Goal: Task Accomplishment & Management: Use online tool/utility

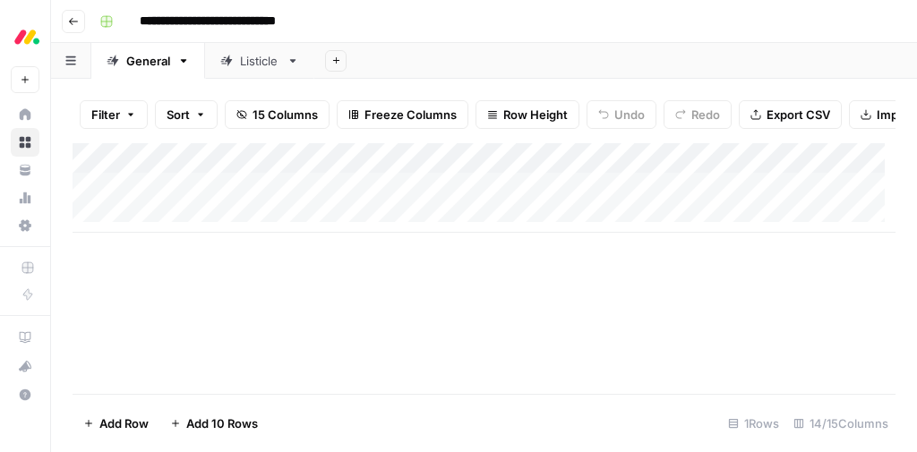
click at [388, 278] on div "Add Column" at bounding box center [484, 268] width 823 height 251
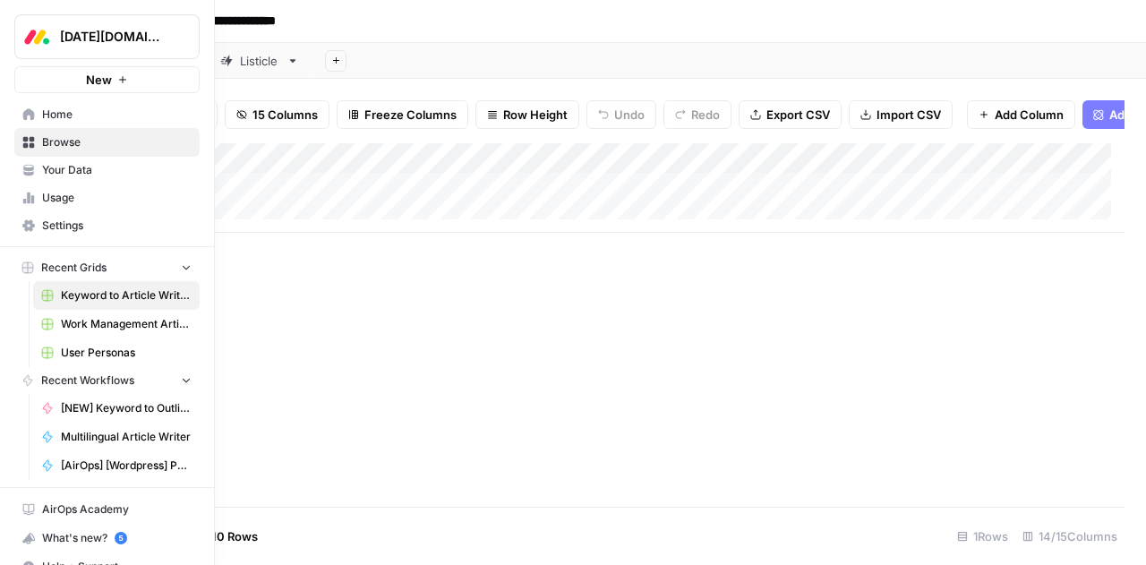
click at [50, 143] on span "Browse" at bounding box center [117, 142] width 150 height 16
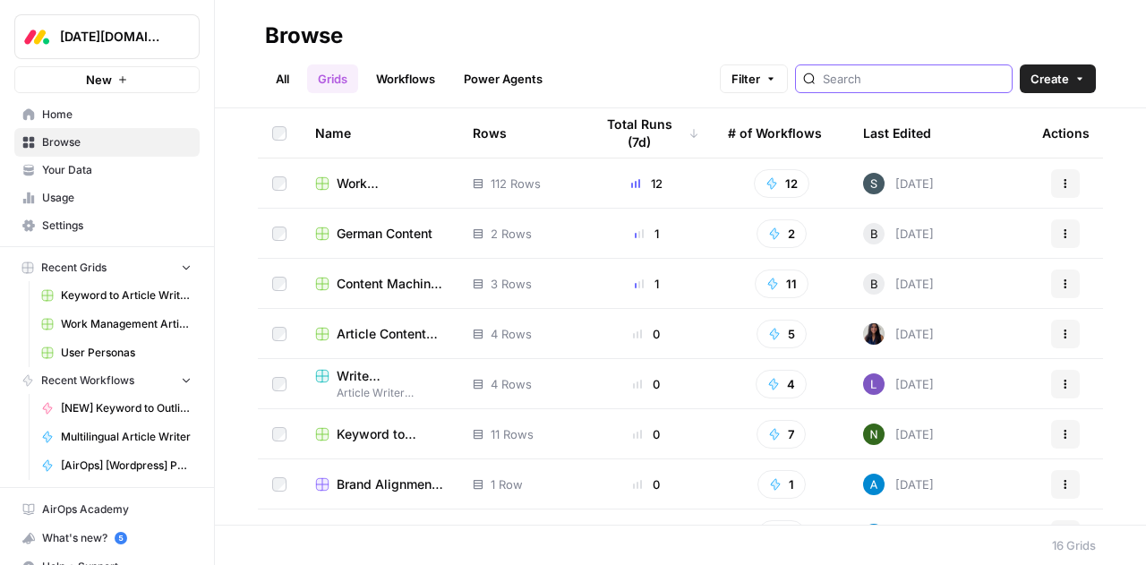
click at [869, 85] on input "search" at bounding box center [914, 79] width 182 height 18
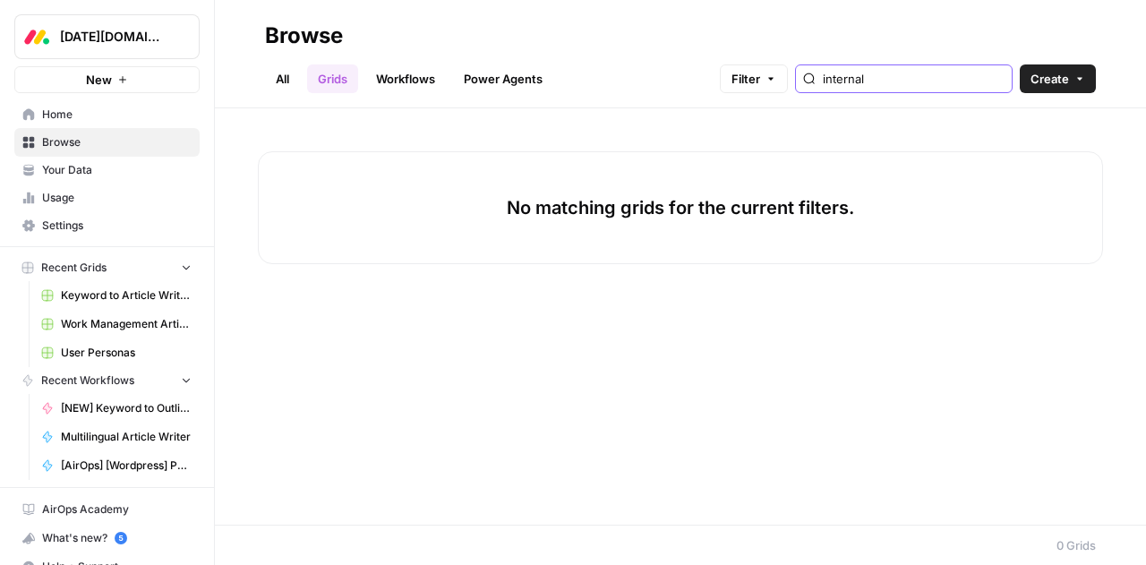
type input "internal"
click at [412, 83] on link "Workflows" at bounding box center [405, 78] width 81 height 29
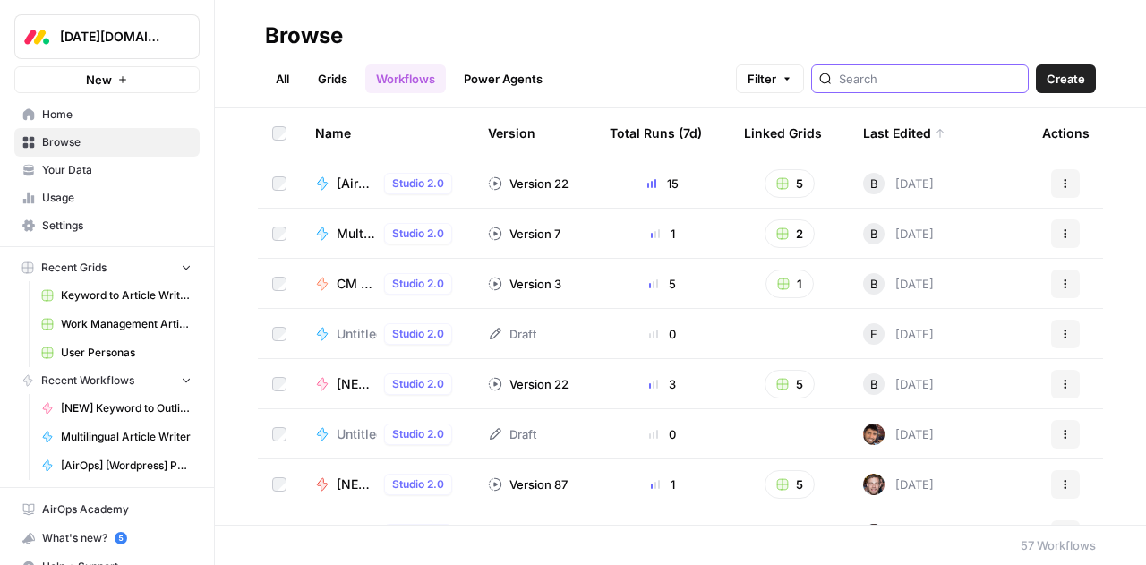
click at [916, 76] on input "search" at bounding box center [930, 79] width 182 height 18
type input "internal"
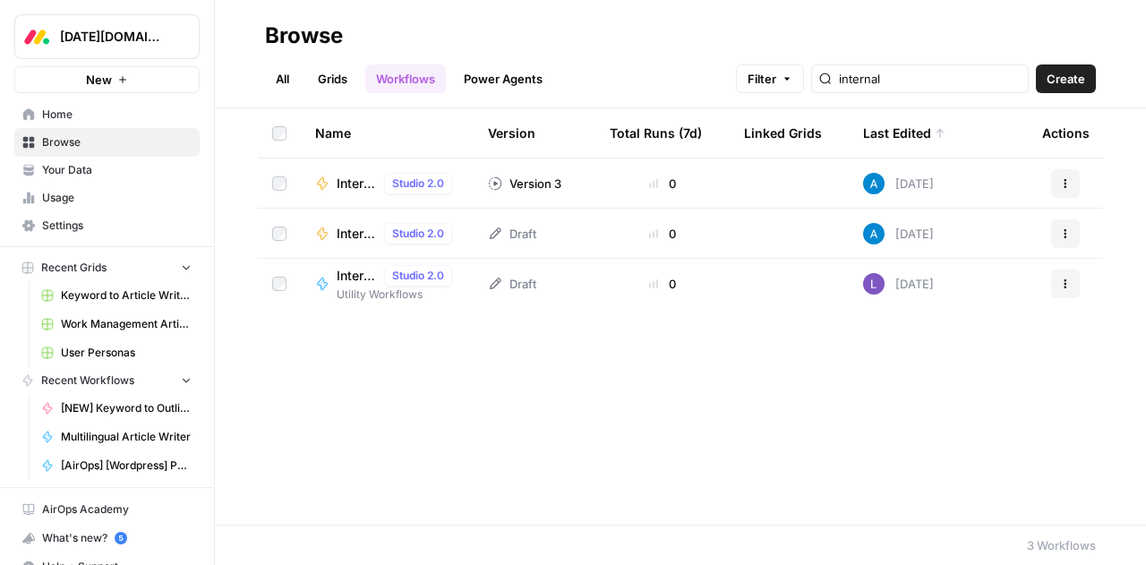
click at [345, 187] on span "Internal Linking Optimizer" at bounding box center [357, 184] width 40 height 18
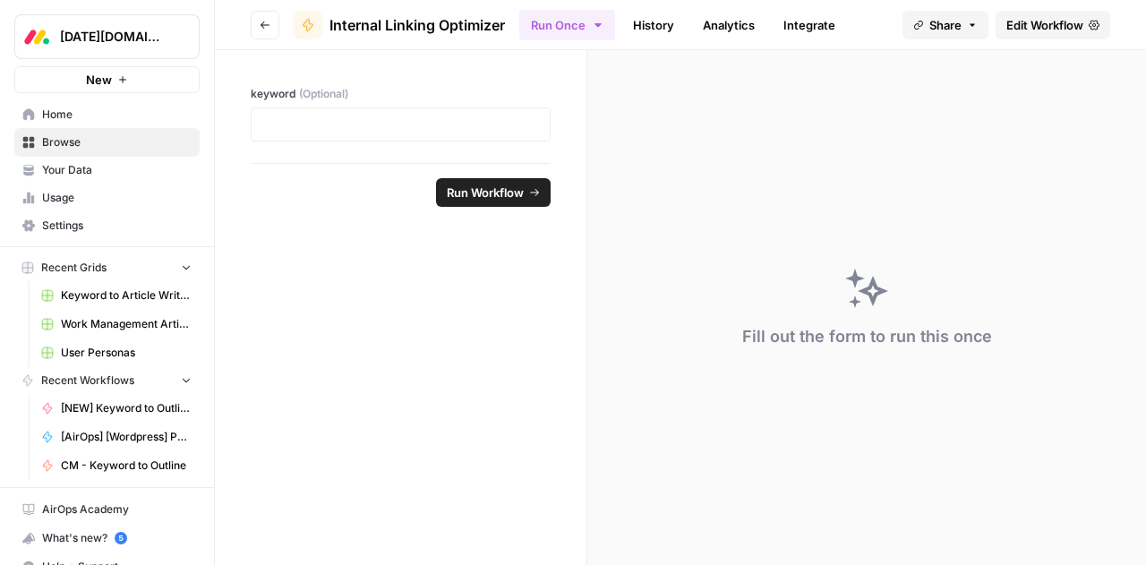
click at [916, 30] on span "Edit Workflow" at bounding box center [1044, 25] width 77 height 18
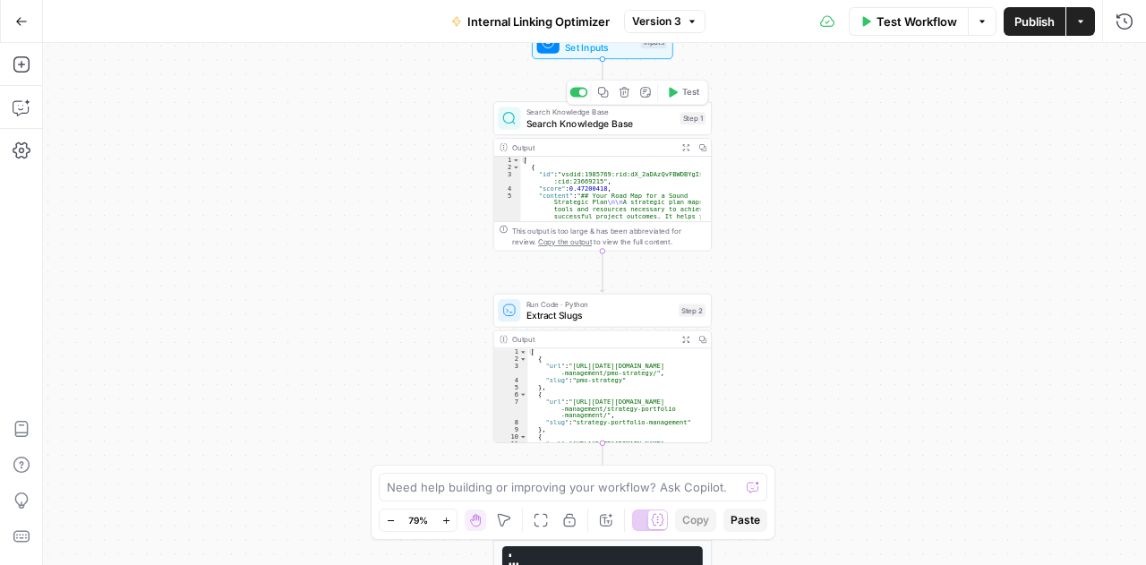
click at [585, 124] on span "Search Knowledge Base" at bounding box center [601, 123] width 149 height 14
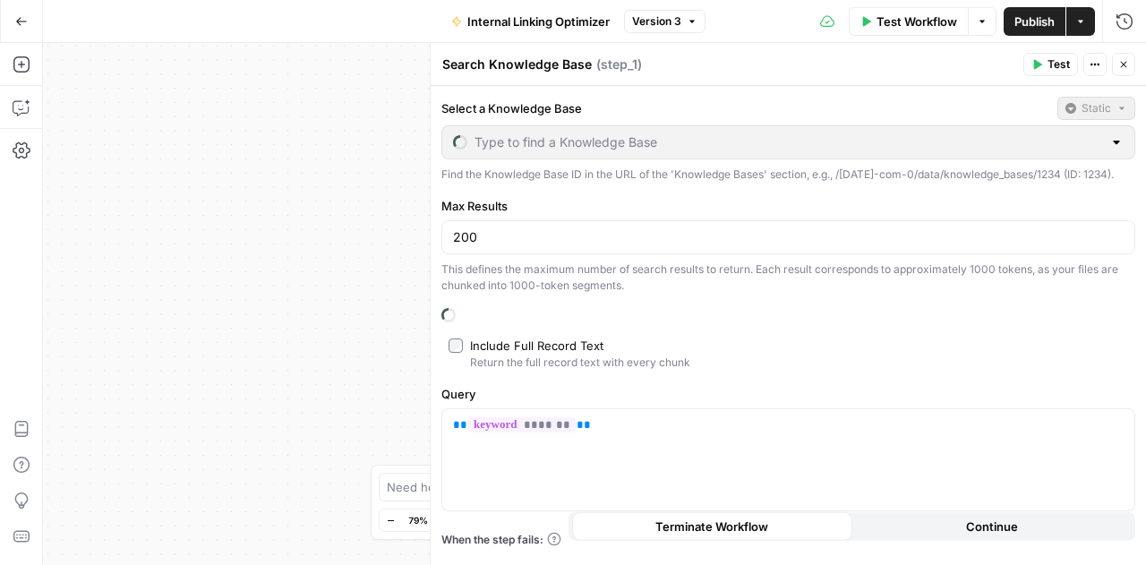
type input "Monday Blog Sitemap"
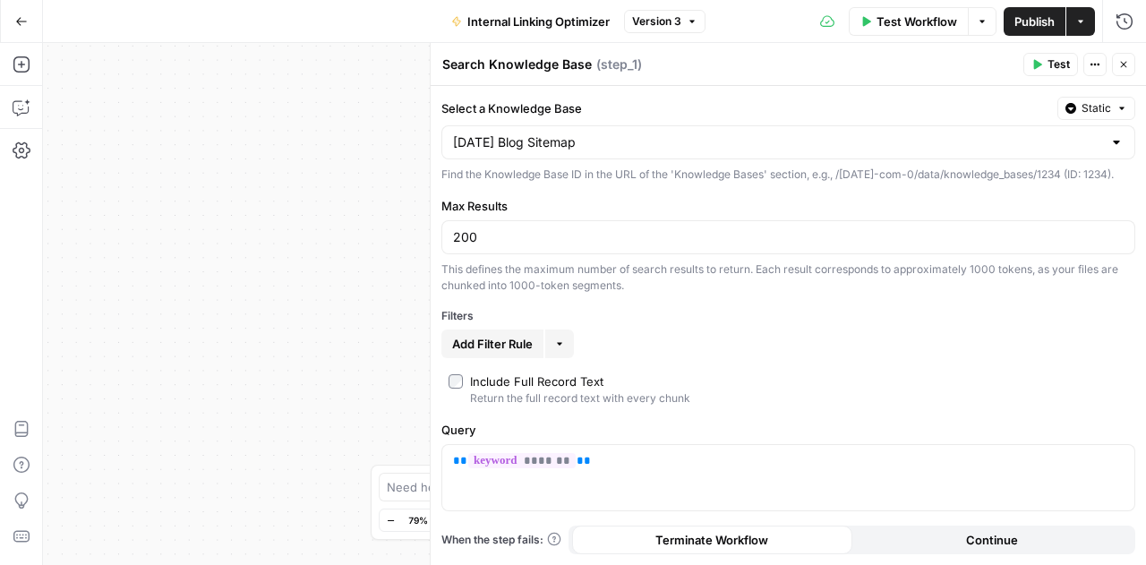
click at [916, 60] on button "Close" at bounding box center [1123, 64] width 23 height 23
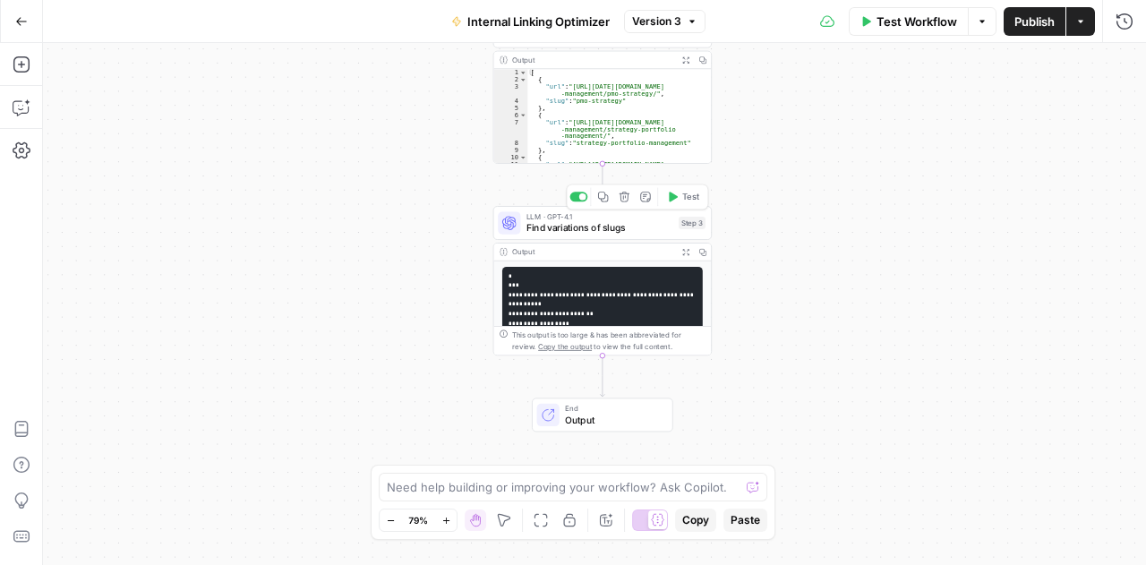
click at [602, 218] on span "LLM · GPT-4.1" at bounding box center [600, 217] width 147 height 12
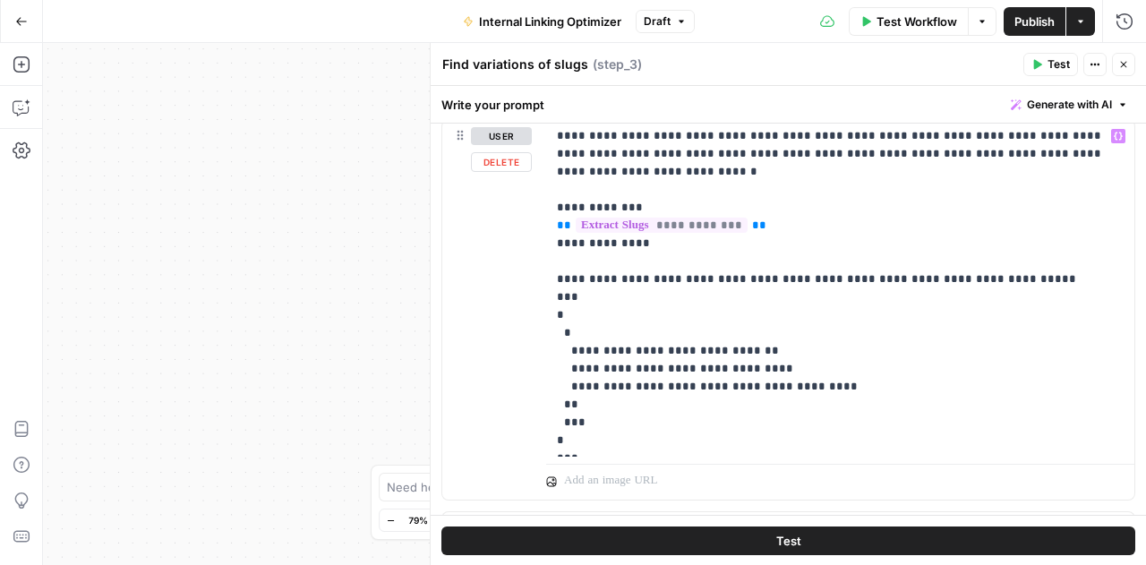
scroll to position [646, 0]
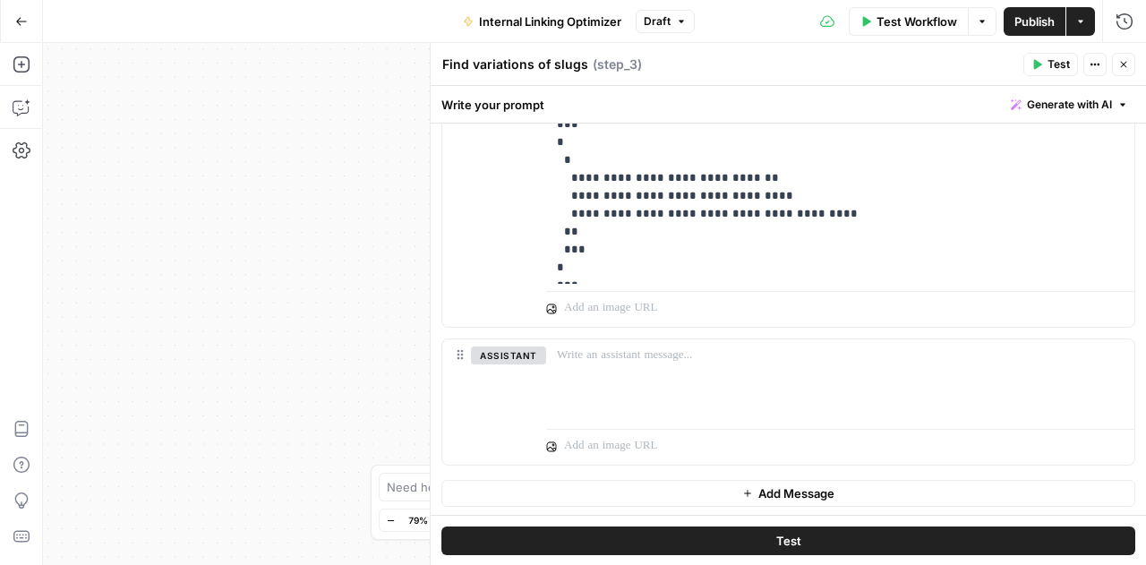
click at [291, 290] on div "Workflow Set Inputs Inputs Search Knowledge Base Search Knowledge Base Step 1 O…" at bounding box center [594, 304] width 1103 height 522
click at [916, 64] on button "Close" at bounding box center [1123, 64] width 23 height 23
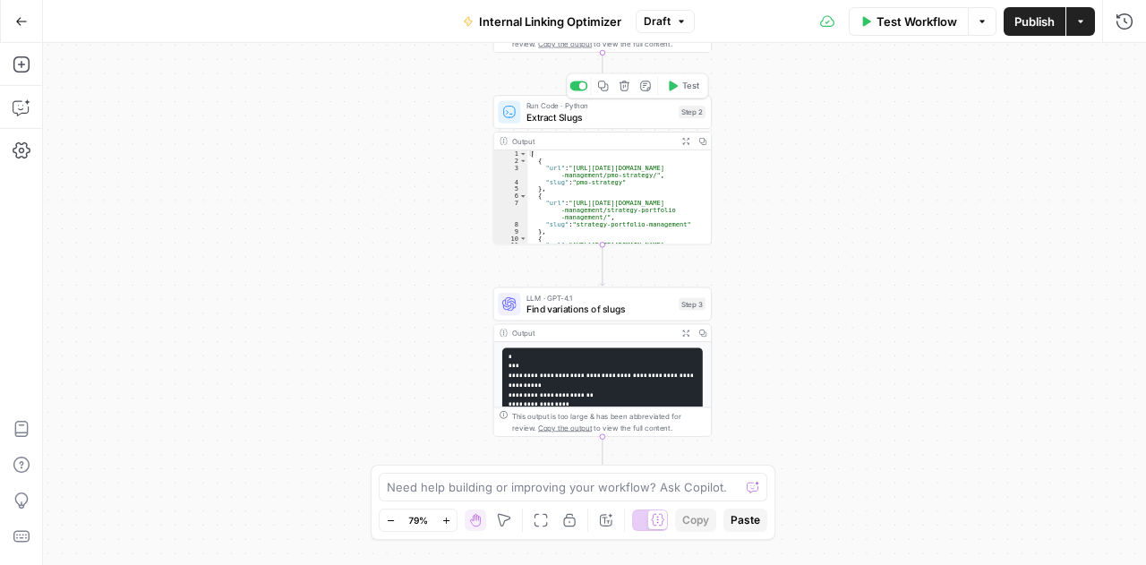
click at [561, 110] on span "Extract Slugs" at bounding box center [600, 117] width 147 height 14
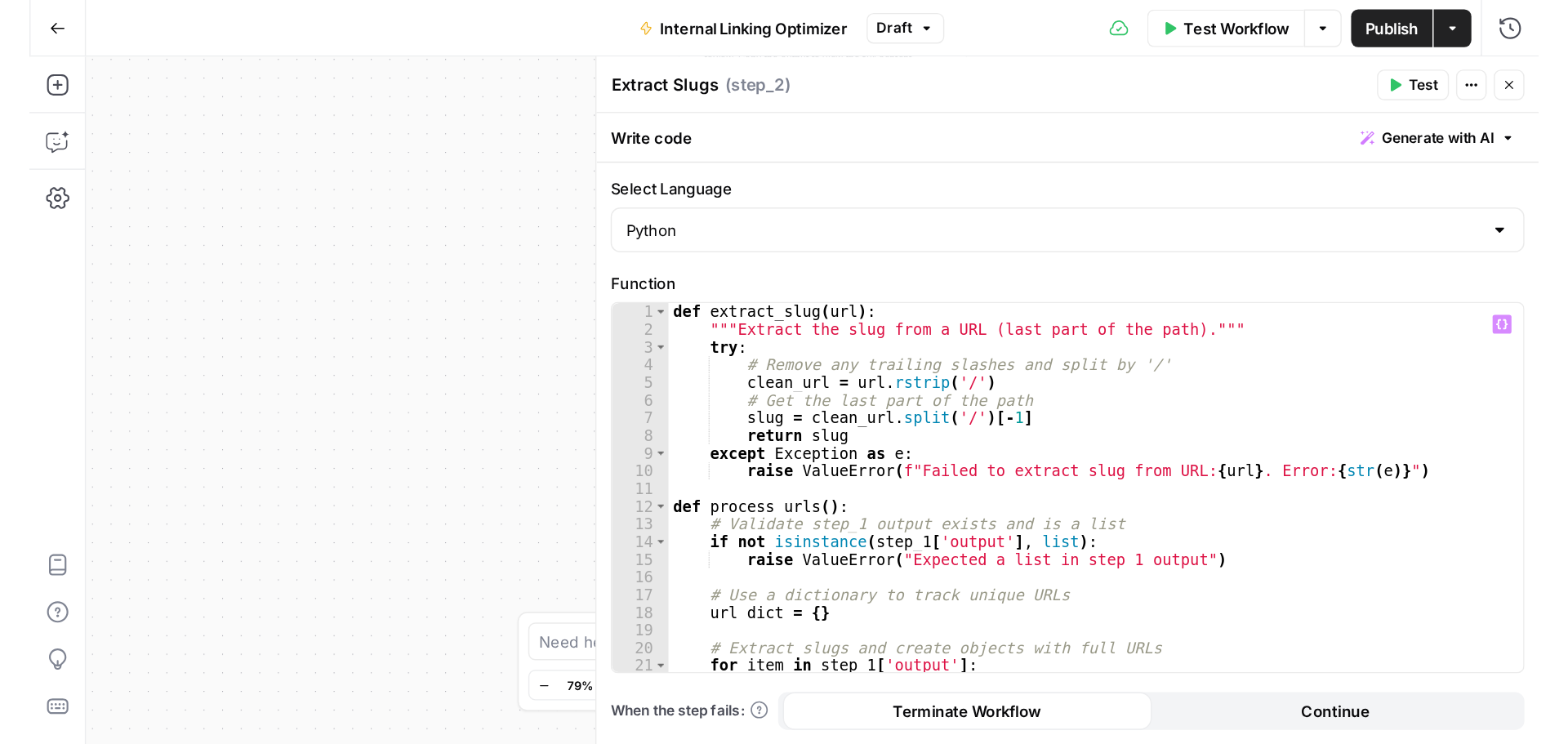
scroll to position [0, 0]
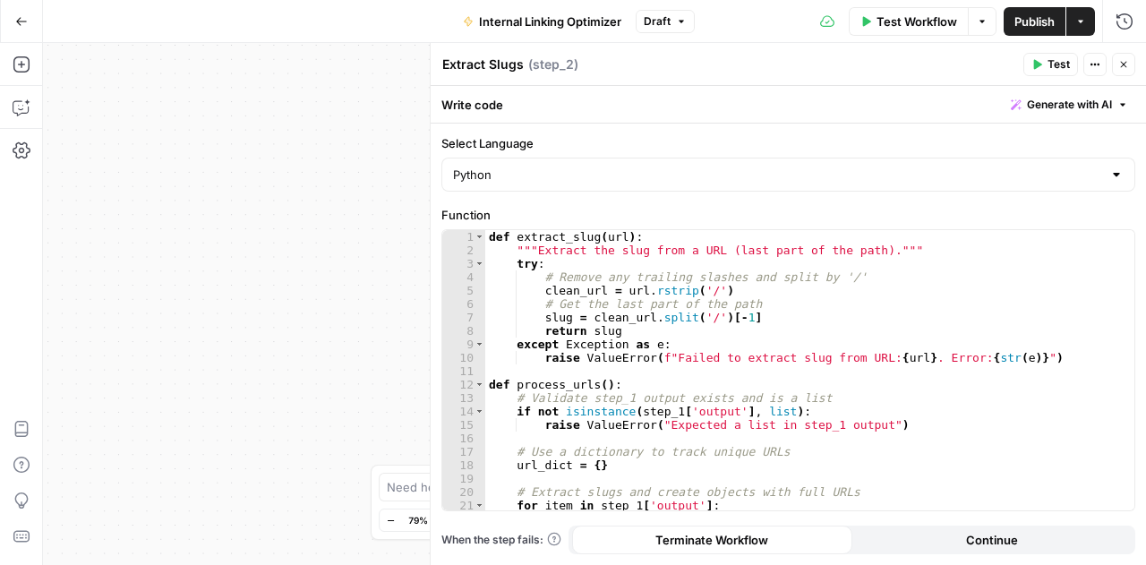
click at [916, 65] on icon "button" at bounding box center [1124, 65] width 6 height 6
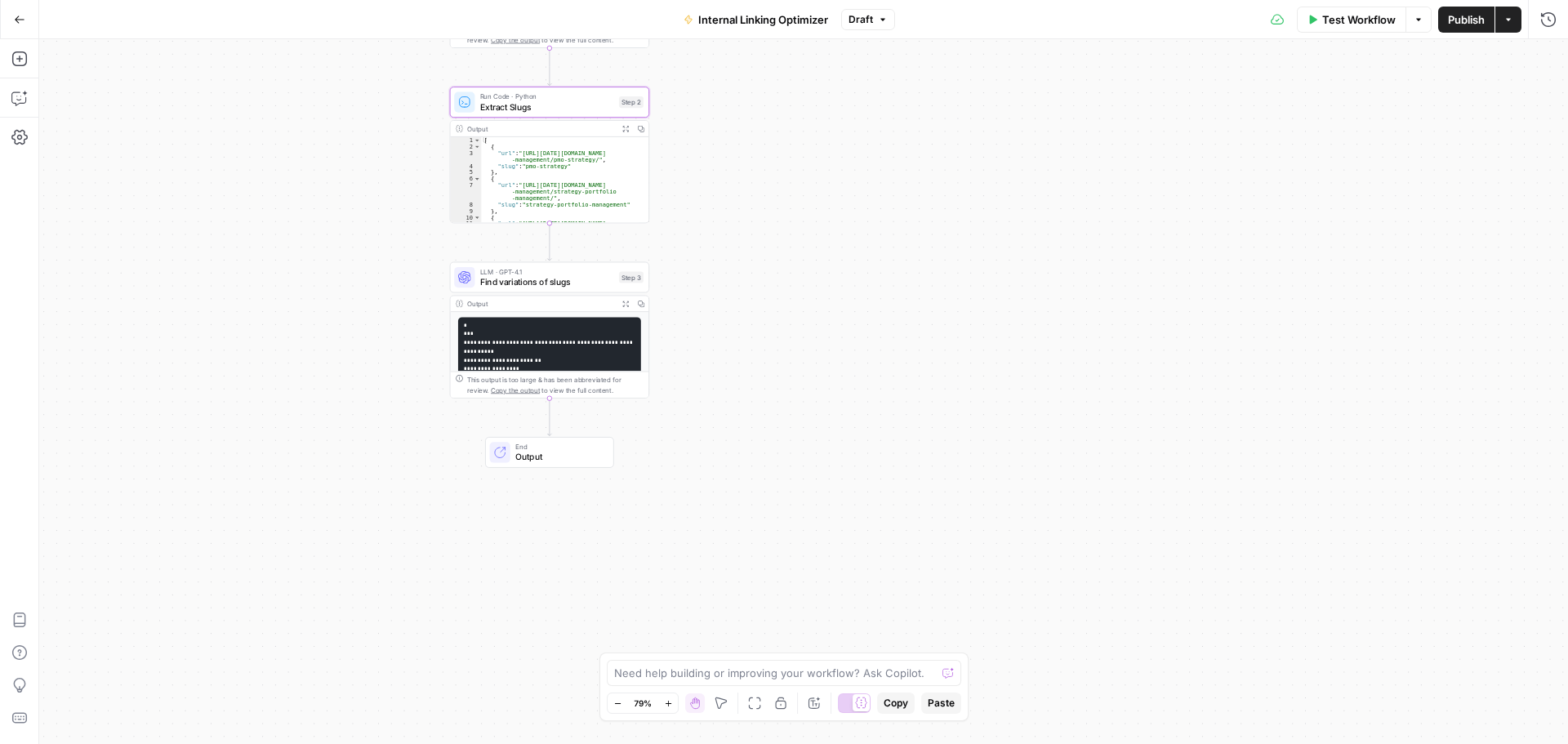
click at [19, 31] on button "Go Back" at bounding box center [19, 19] width 29 height 29
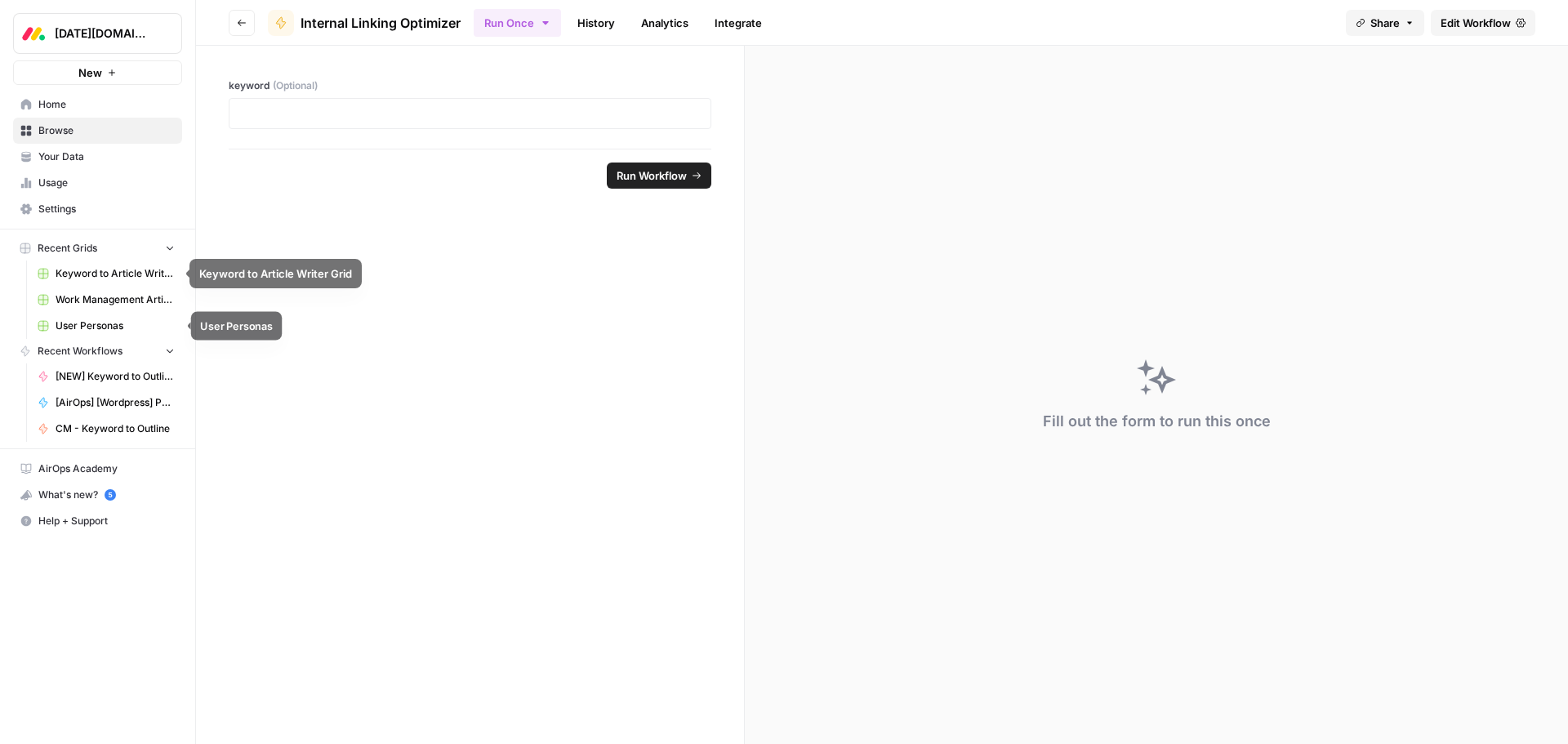
click at [104, 328] on span "User Personas" at bounding box center [115, 326] width 119 height 15
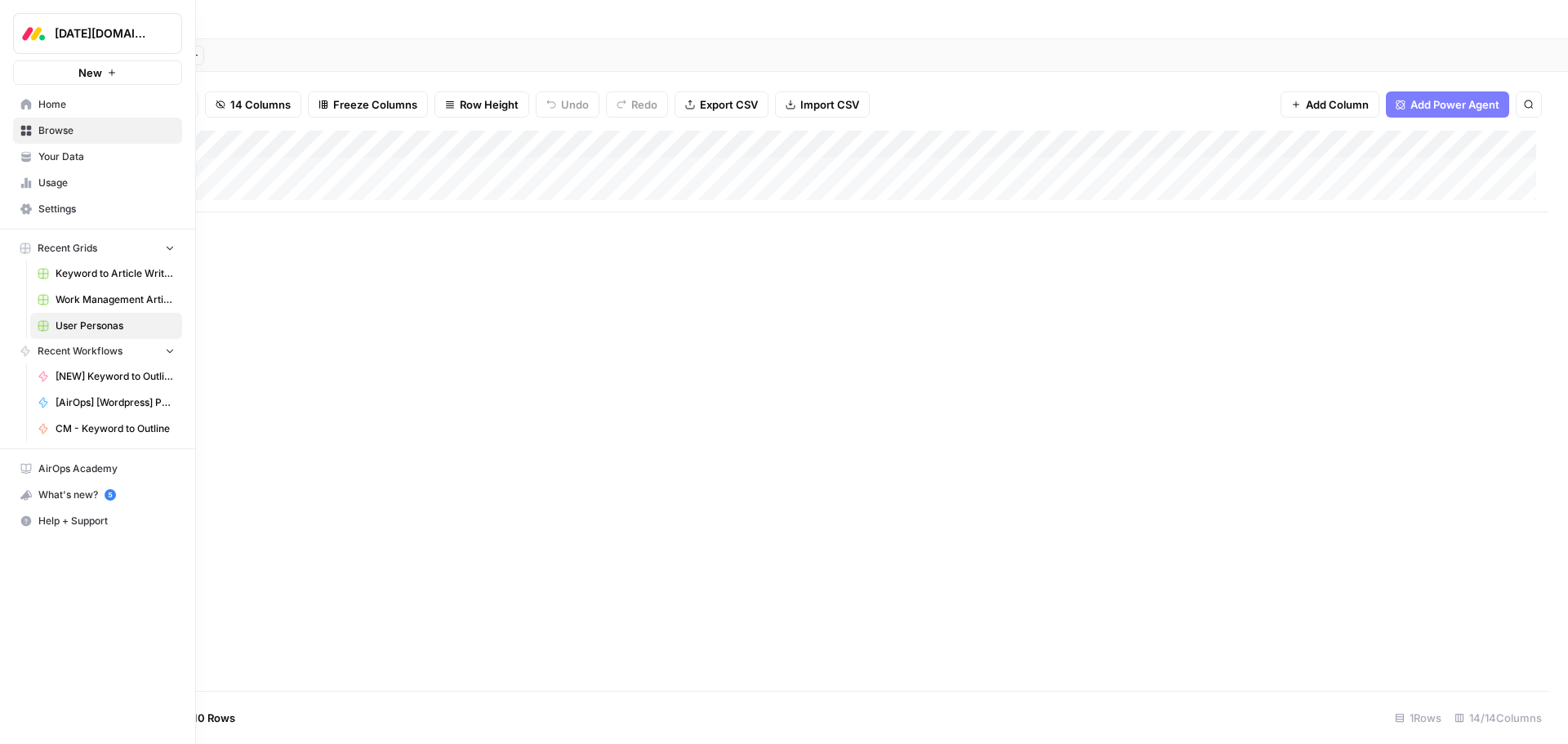
click at [72, 131] on span "Browse" at bounding box center [107, 130] width 137 height 15
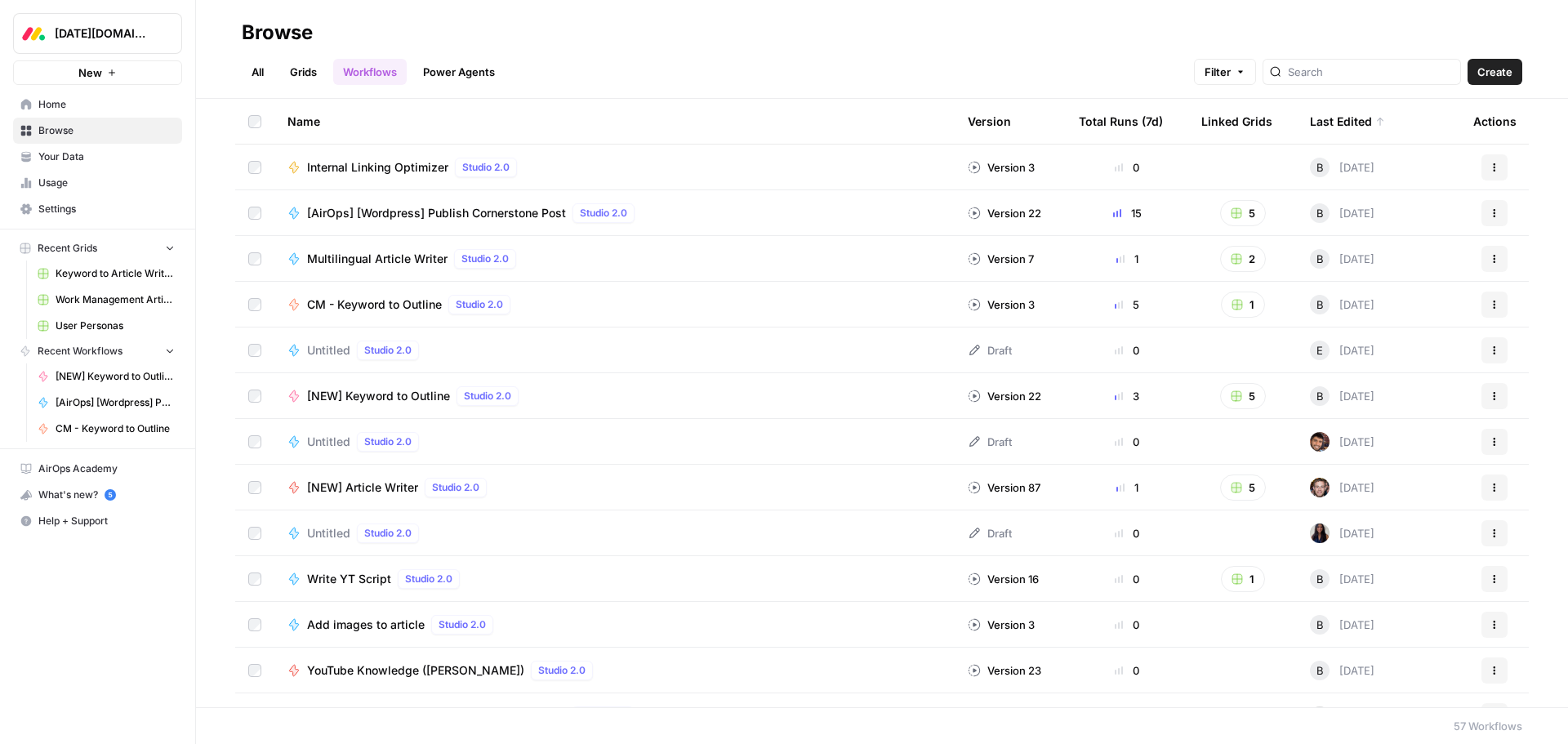
click at [318, 79] on link "Grids" at bounding box center [303, 71] width 47 height 26
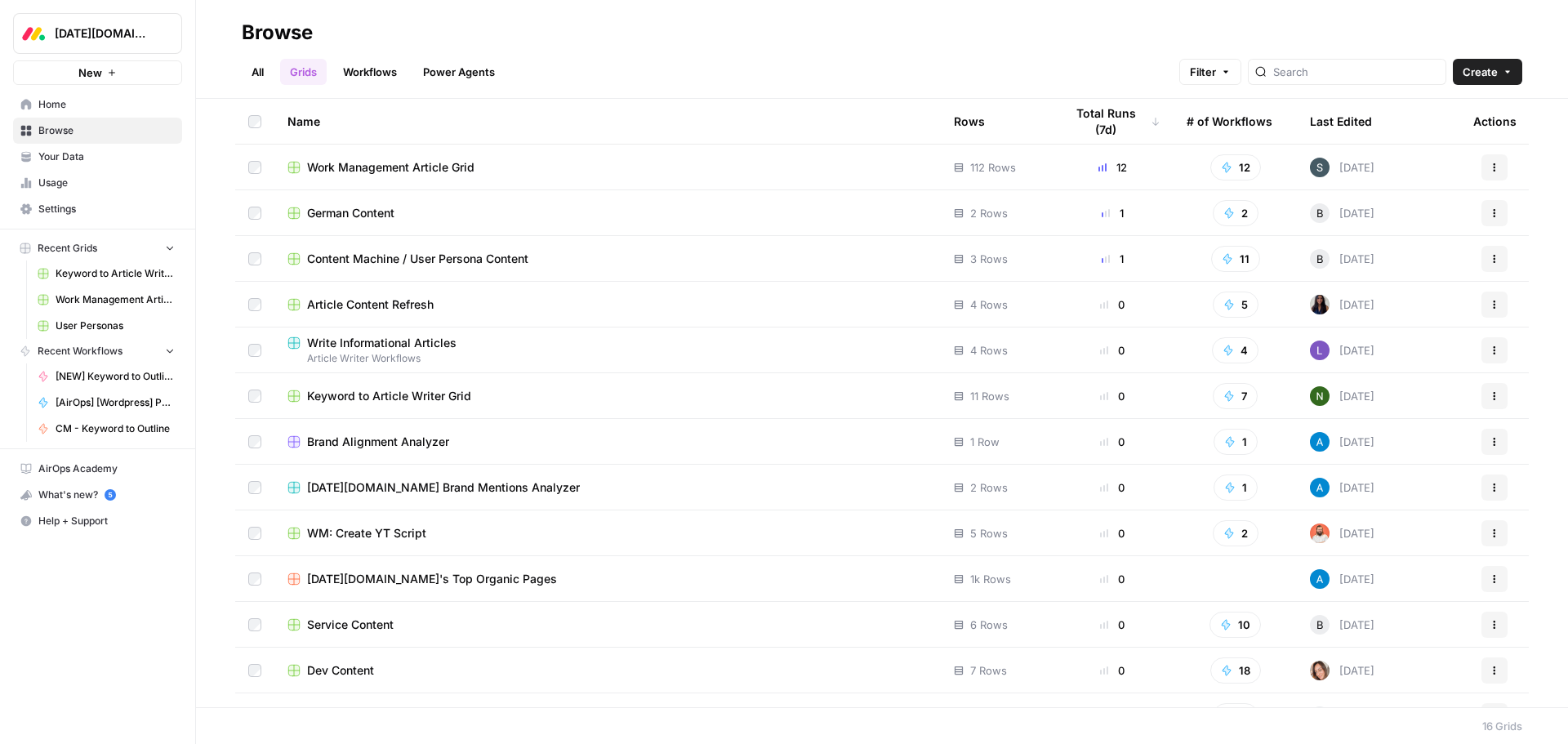
click at [421, 255] on span "Content Machine / User Persona Content" at bounding box center [418, 259] width 222 height 16
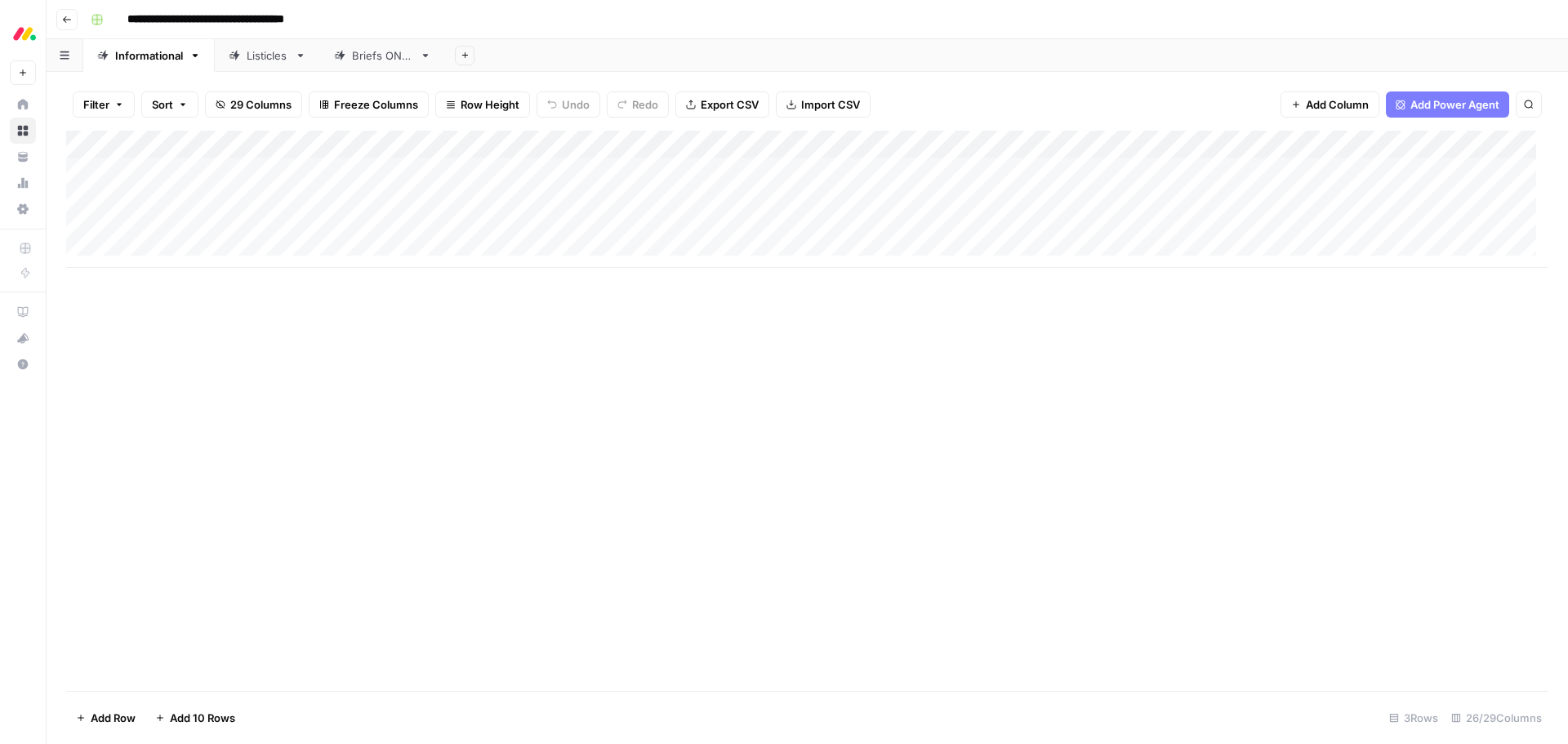
click at [836, 147] on div "Add Column" at bounding box center [807, 199] width 1482 height 137
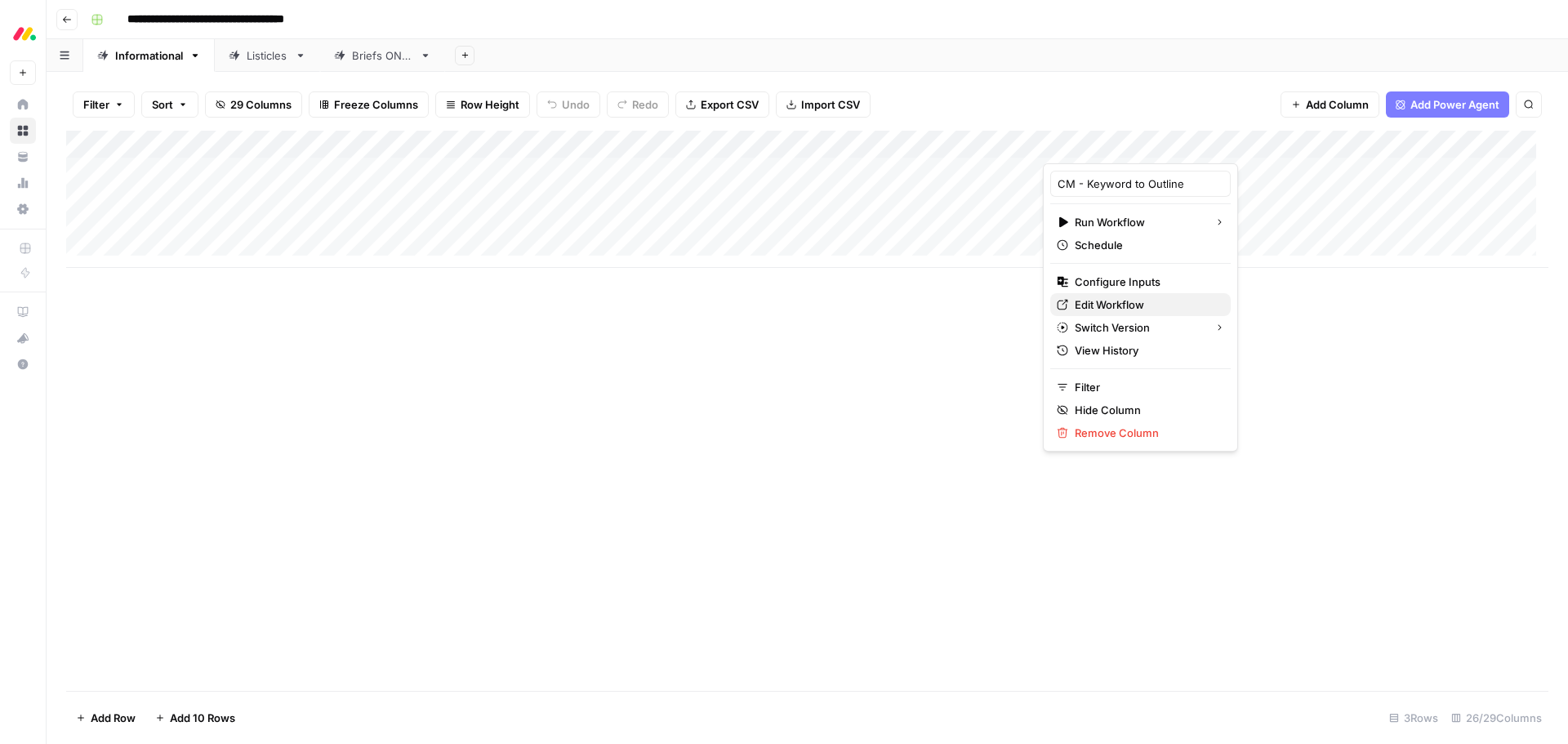
click at [836, 300] on span "Edit Workflow" at bounding box center [1146, 305] width 143 height 16
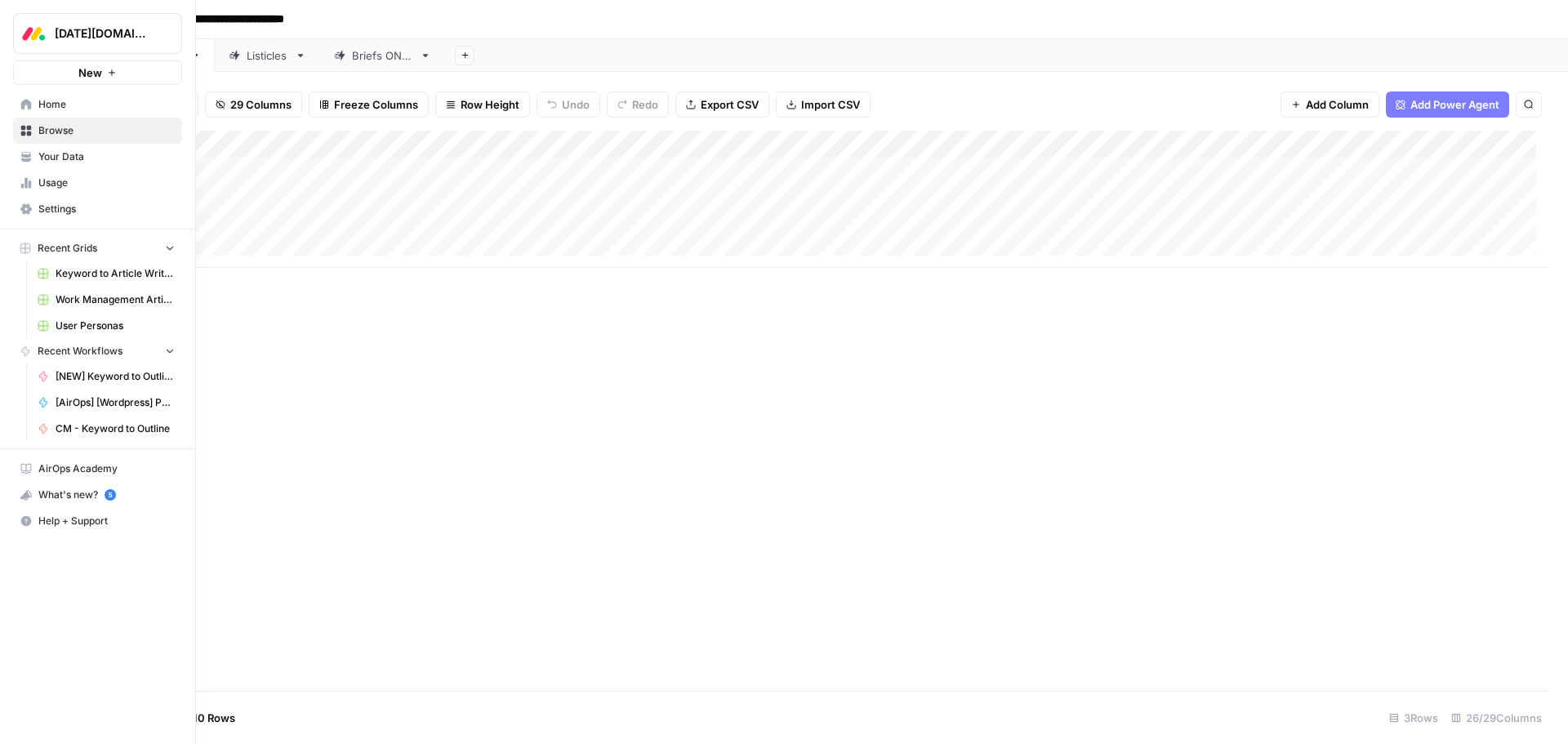
click at [43, 159] on span "Your Data" at bounding box center [107, 157] width 137 height 15
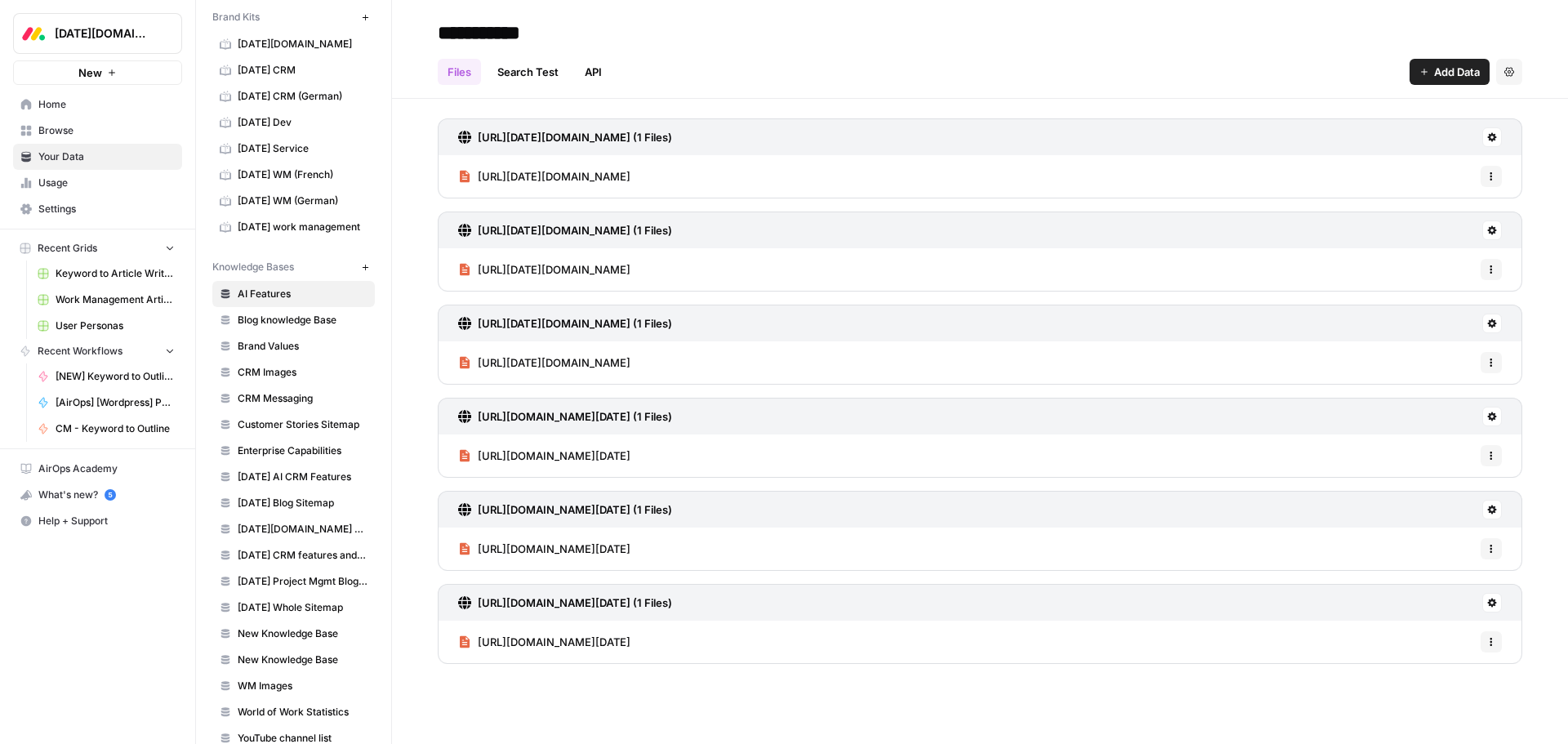
scroll to position [27, 0]
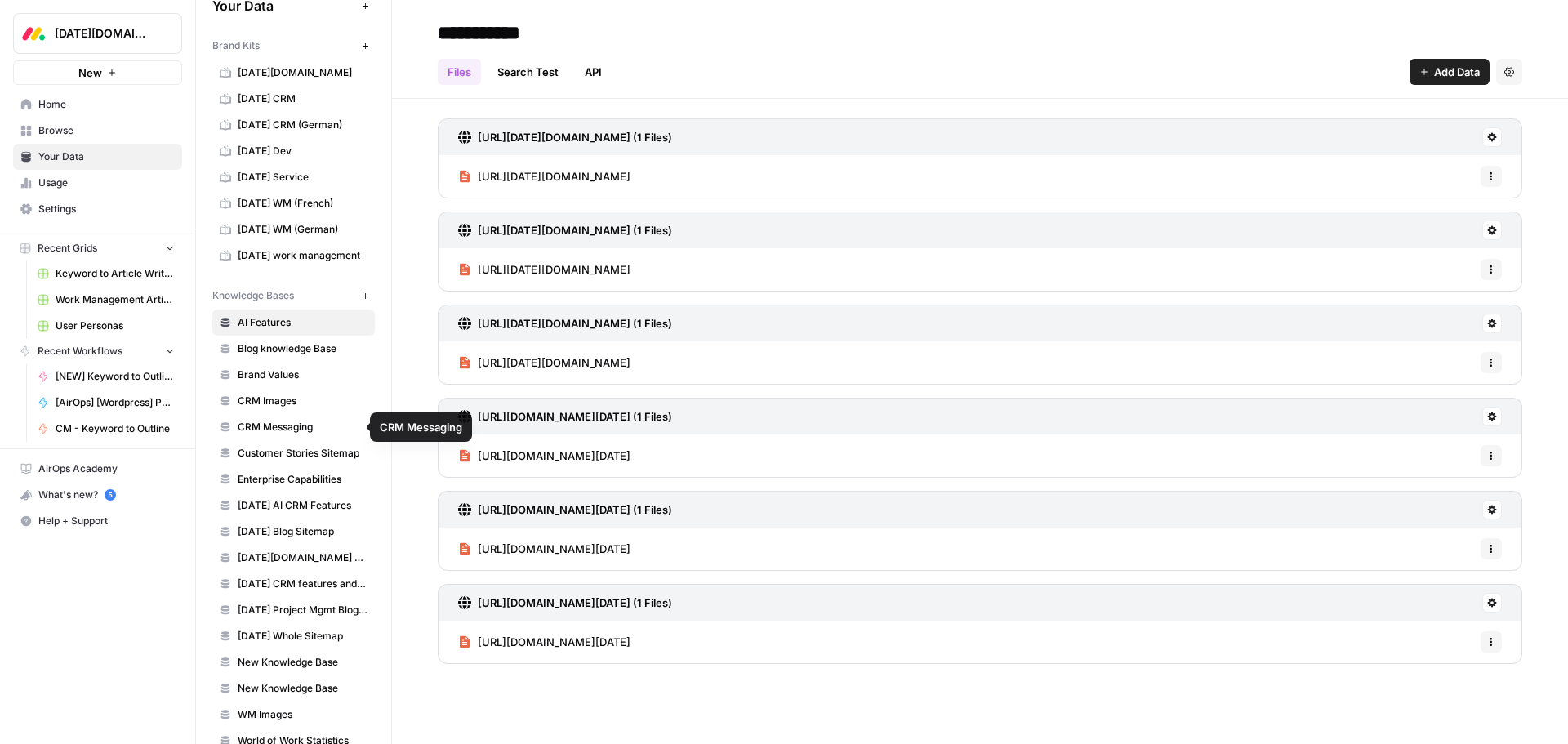
click at [293, 411] on span "Customer Stories Sitemap" at bounding box center [303, 453] width 130 height 15
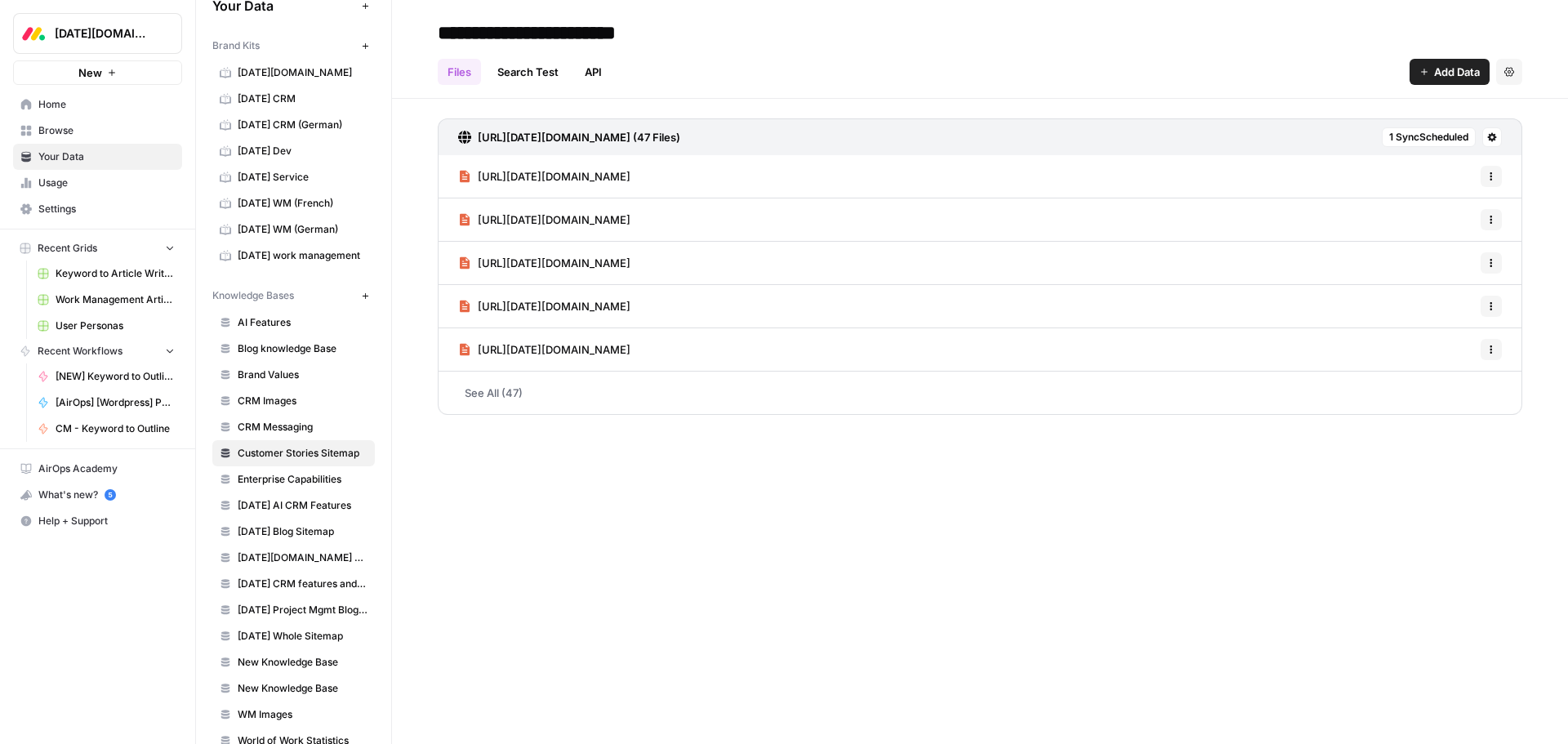
click at [628, 182] on span "https://monday.com/w/customer-stories/zippo" at bounding box center [554, 176] width 152 height 16
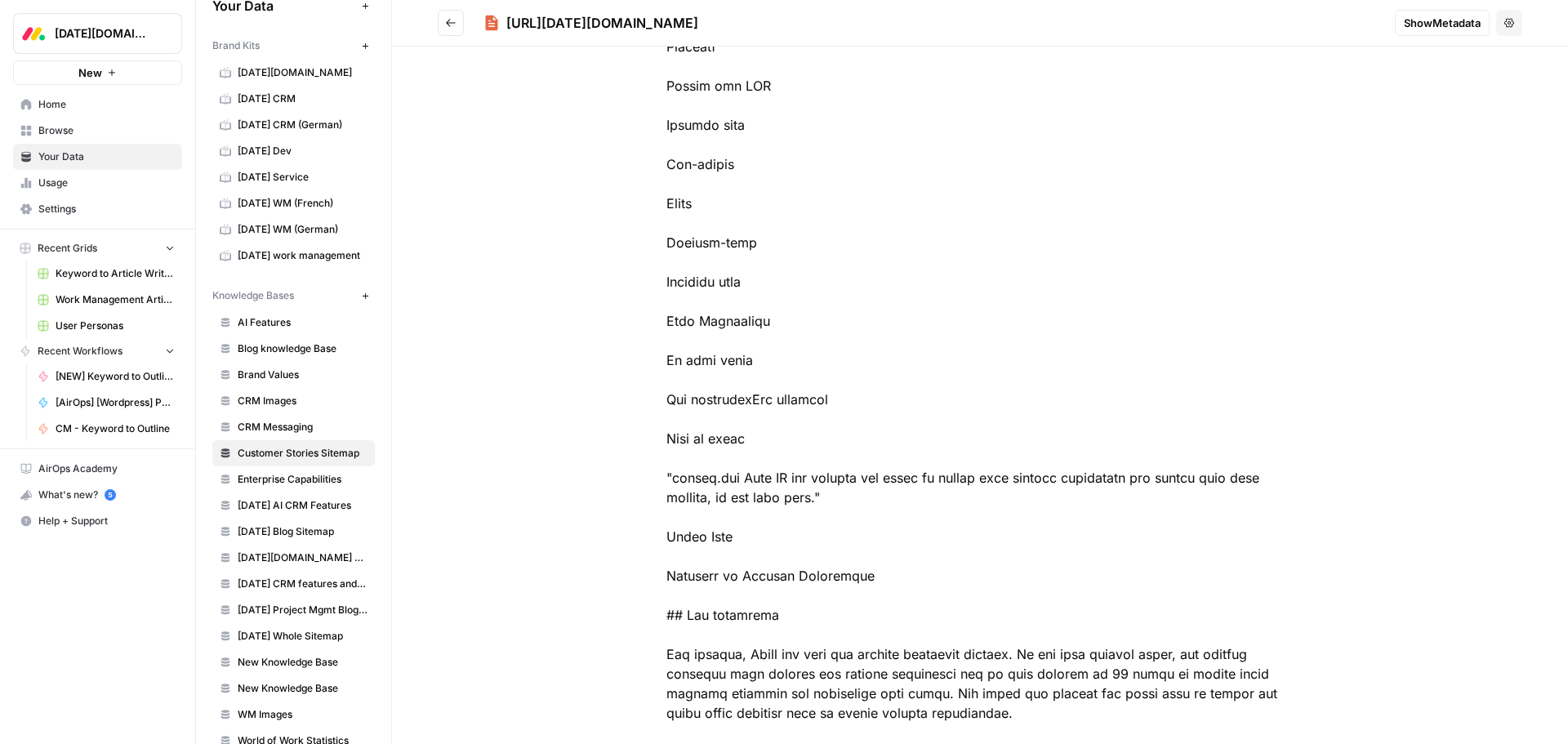
scroll to position [4245, 0]
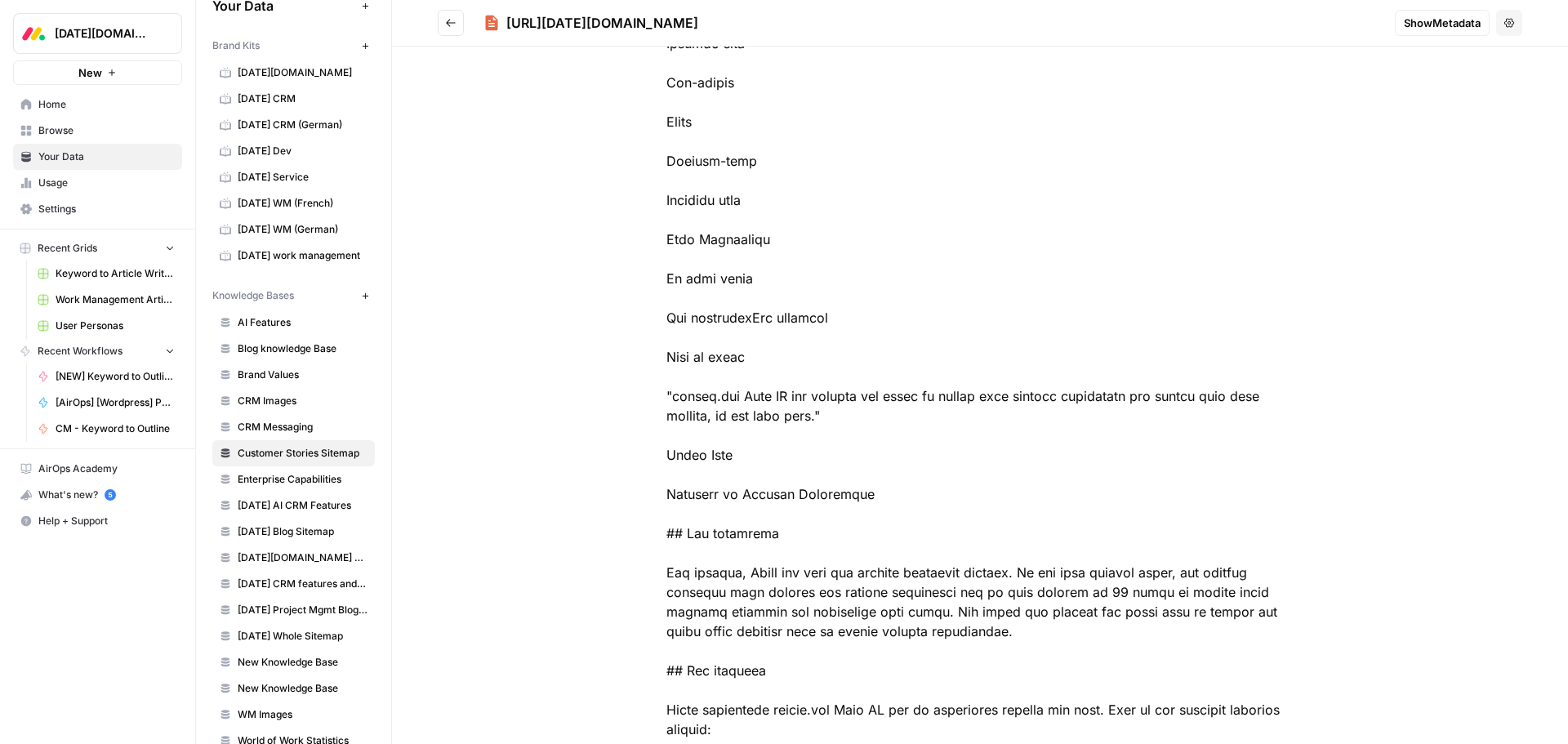
drag, startPoint x: 866, startPoint y: 416, endPoint x: 713, endPoint y: 395, distance: 154.4
click at [713, 395] on div at bounding box center [980, 503] width 732 height 9326
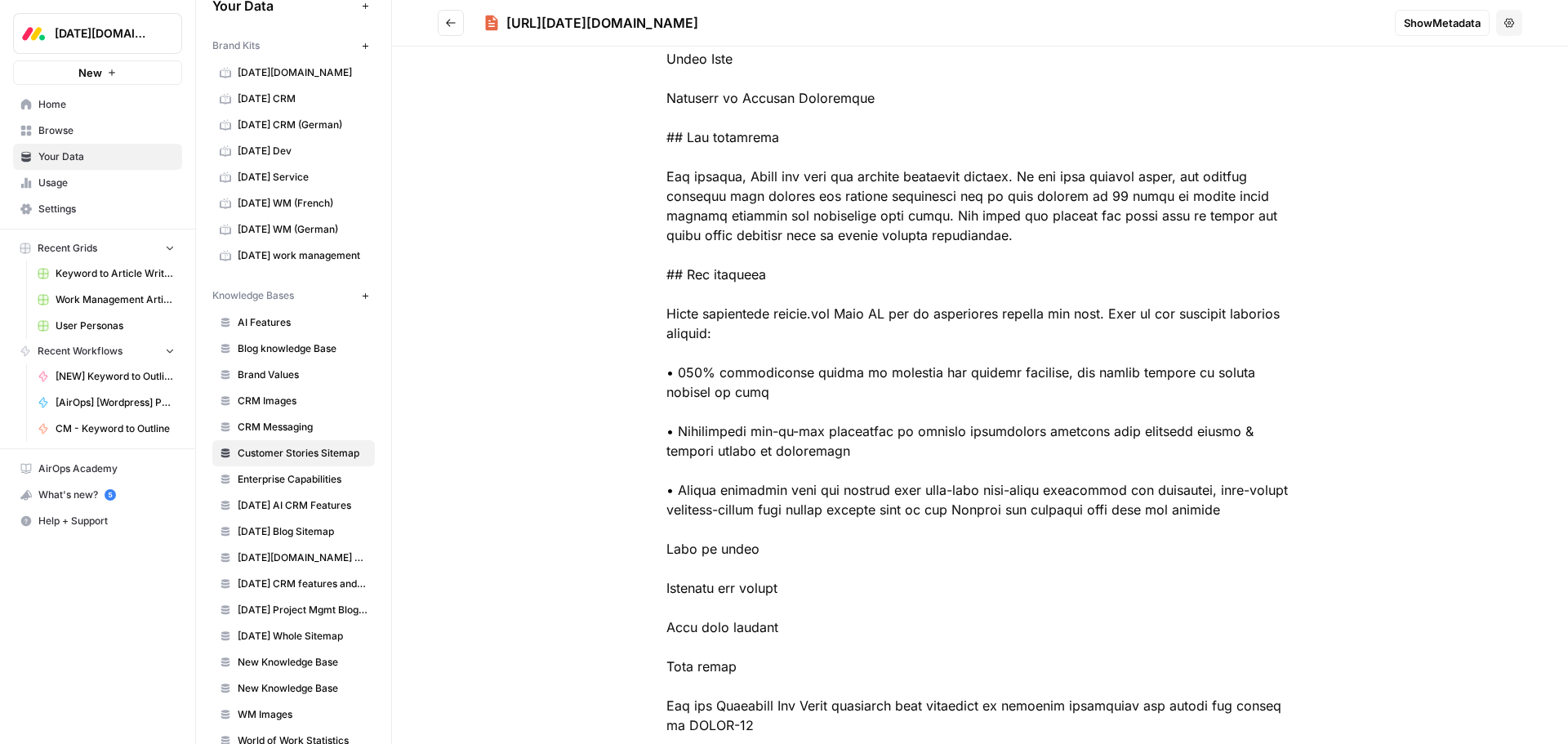
scroll to position [4735, 0]
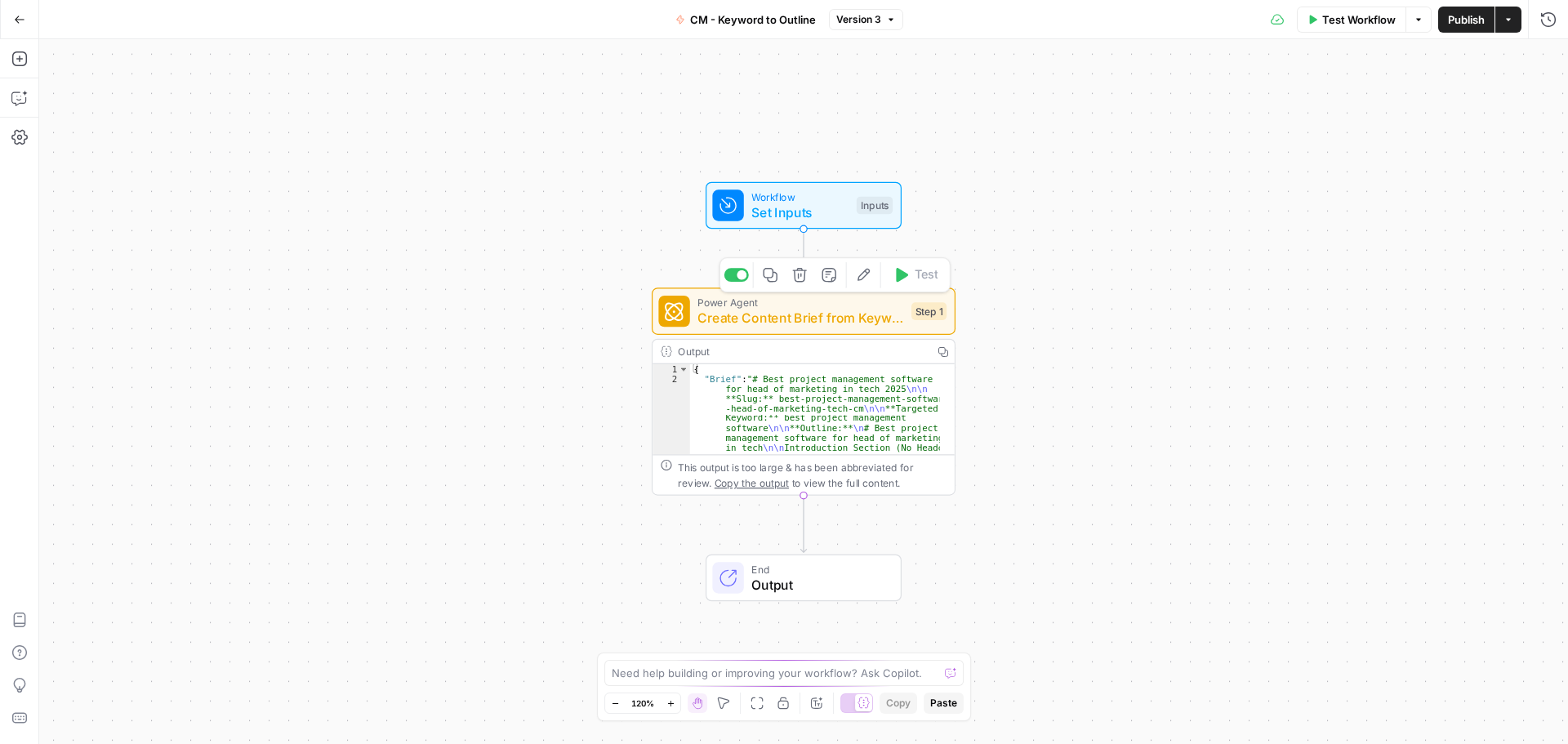
click at [867, 280] on icon "button" at bounding box center [863, 274] width 16 height 16
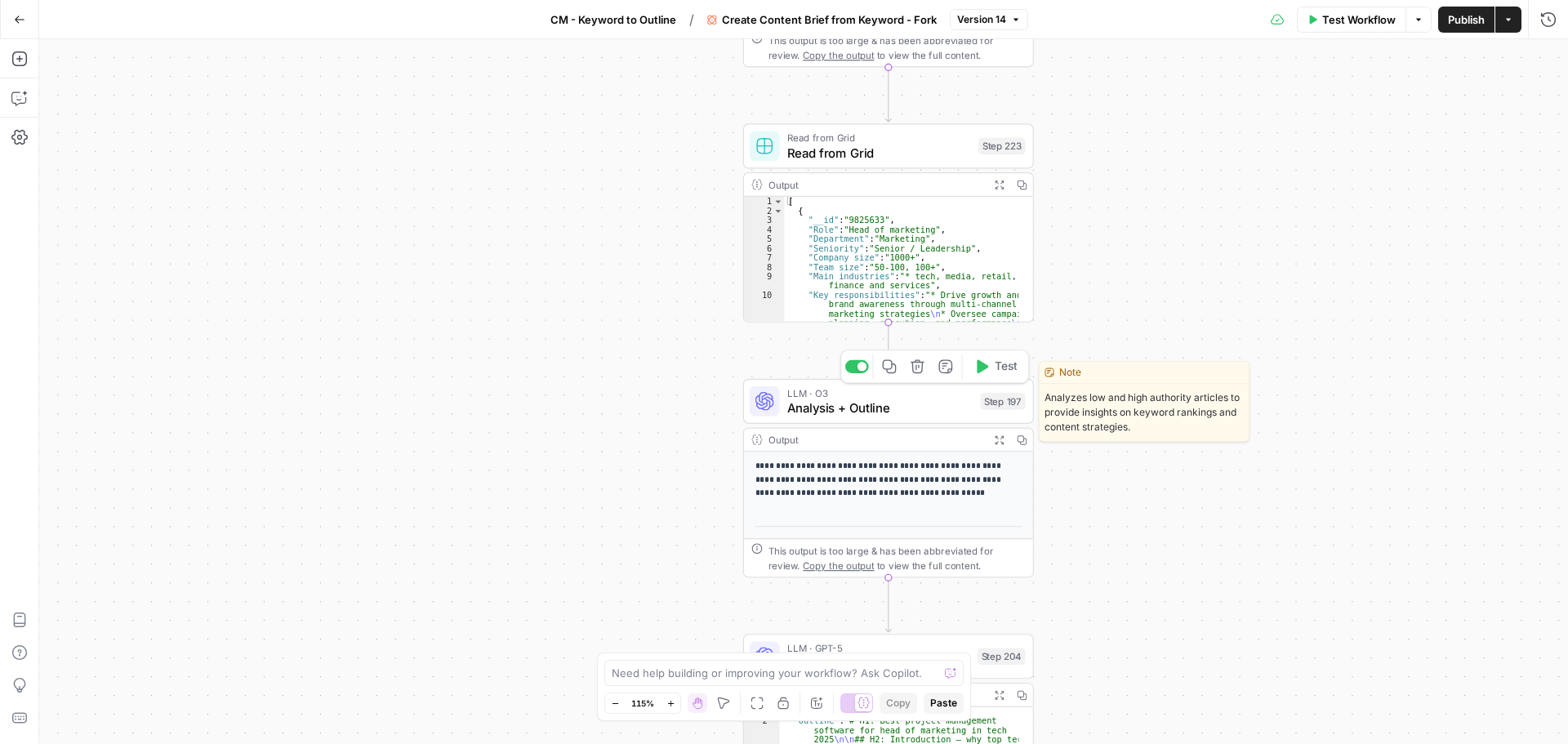
click at [819, 404] on span "Analysis + Outline" at bounding box center [879, 408] width 185 height 19
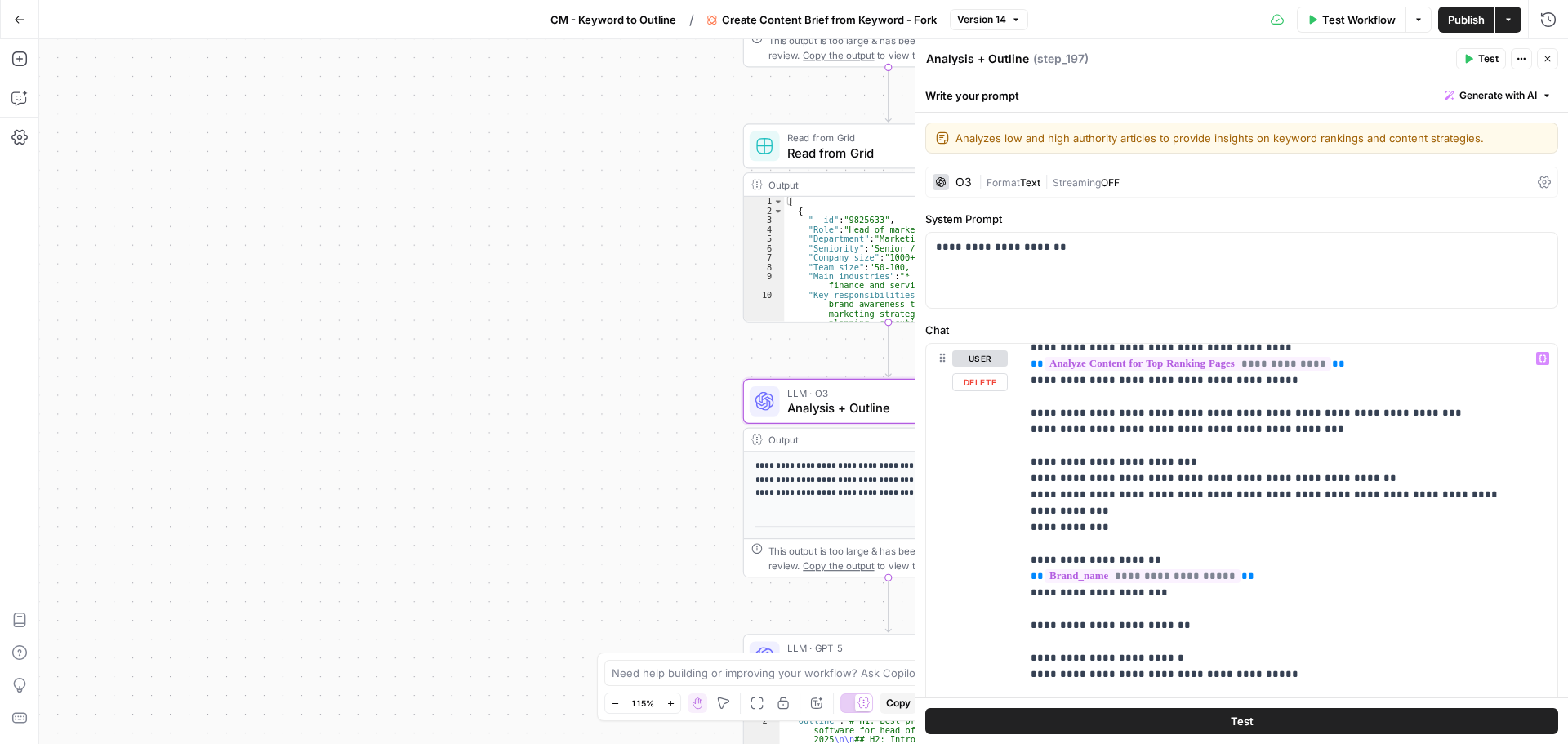
scroll to position [5373, 0]
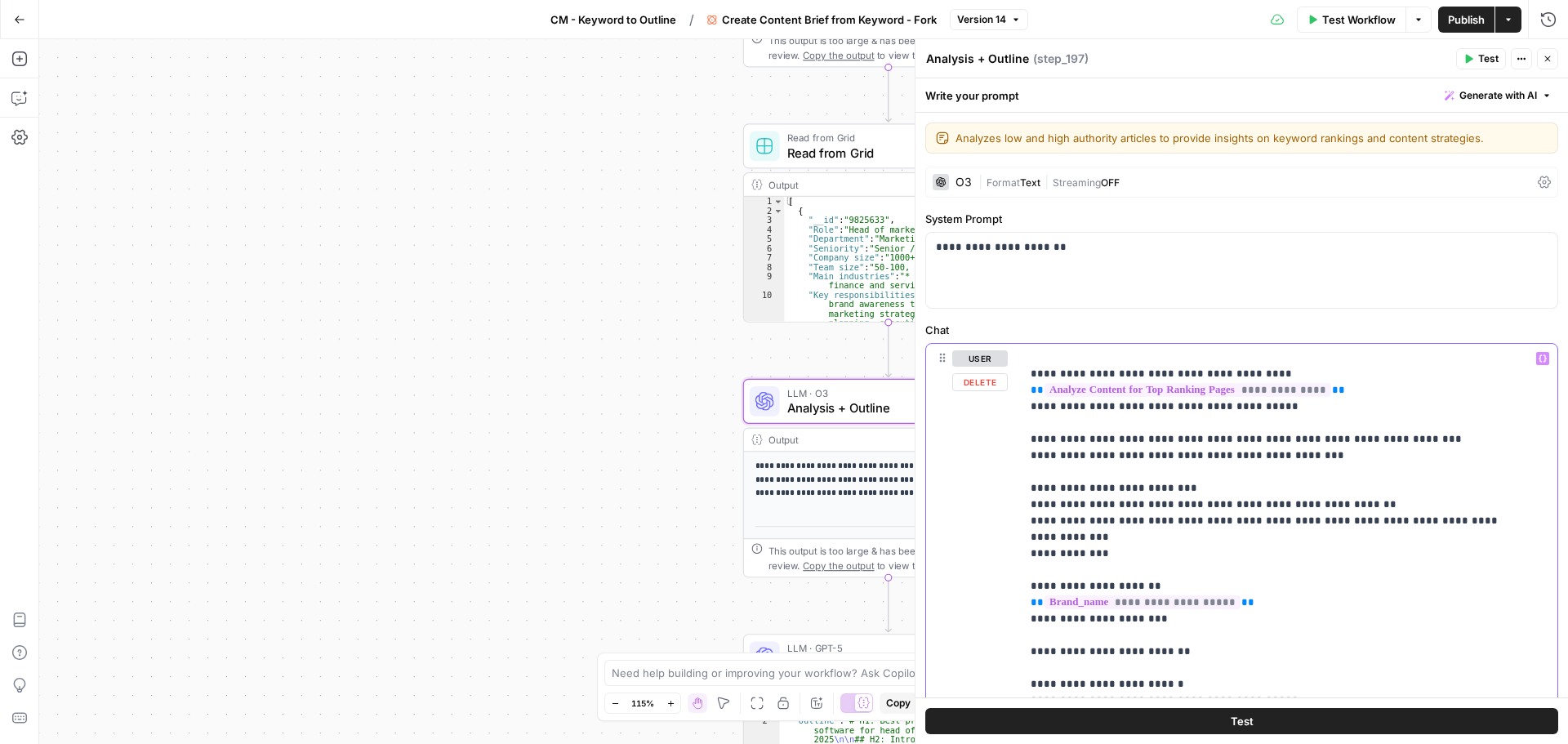
drag, startPoint x: 1081, startPoint y: 421, endPoint x: 1155, endPoint y: 425, distance: 74.1
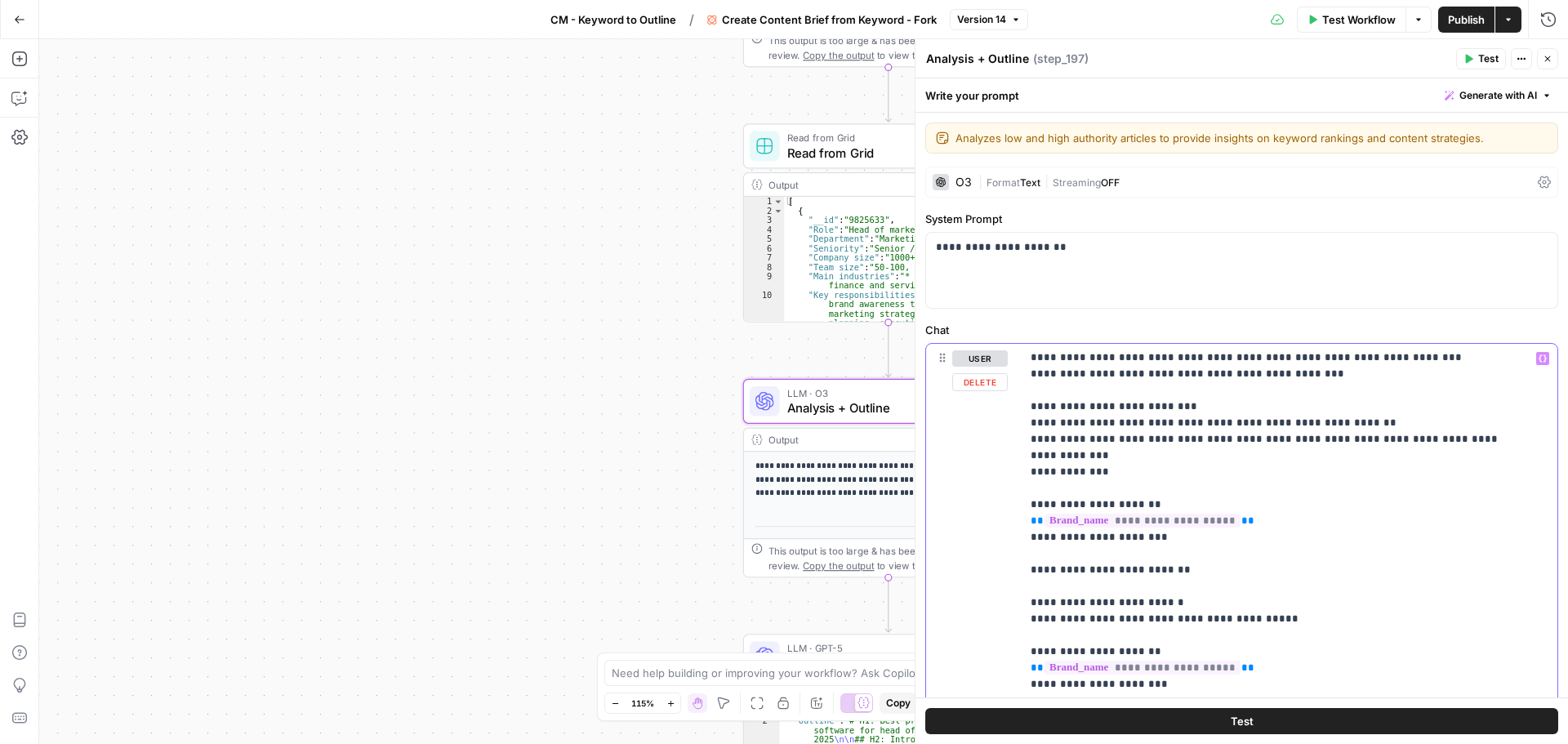
drag, startPoint x: 1076, startPoint y: 497, endPoint x: 1147, endPoint y: 499, distance: 71.0
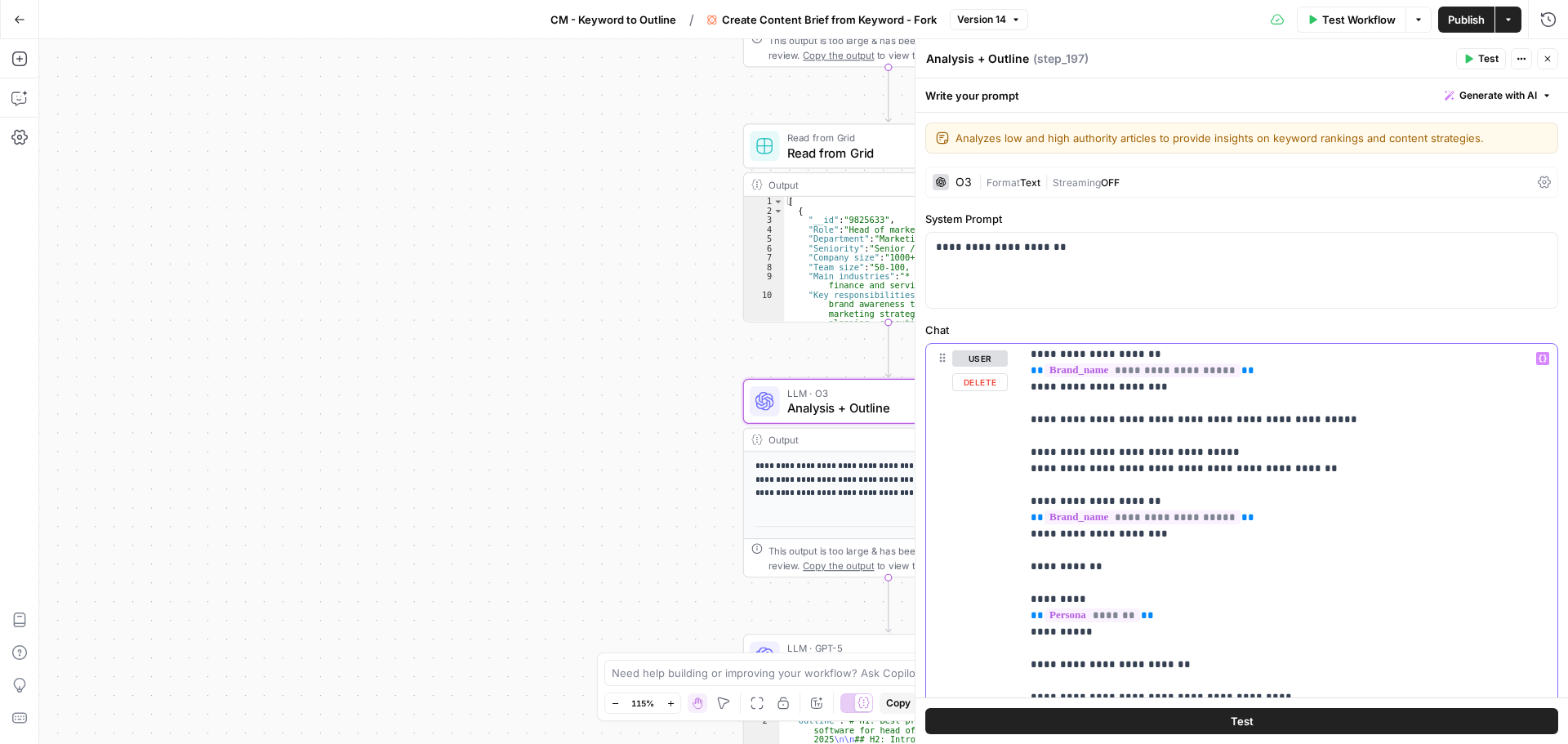
scroll to position [5047, 0]
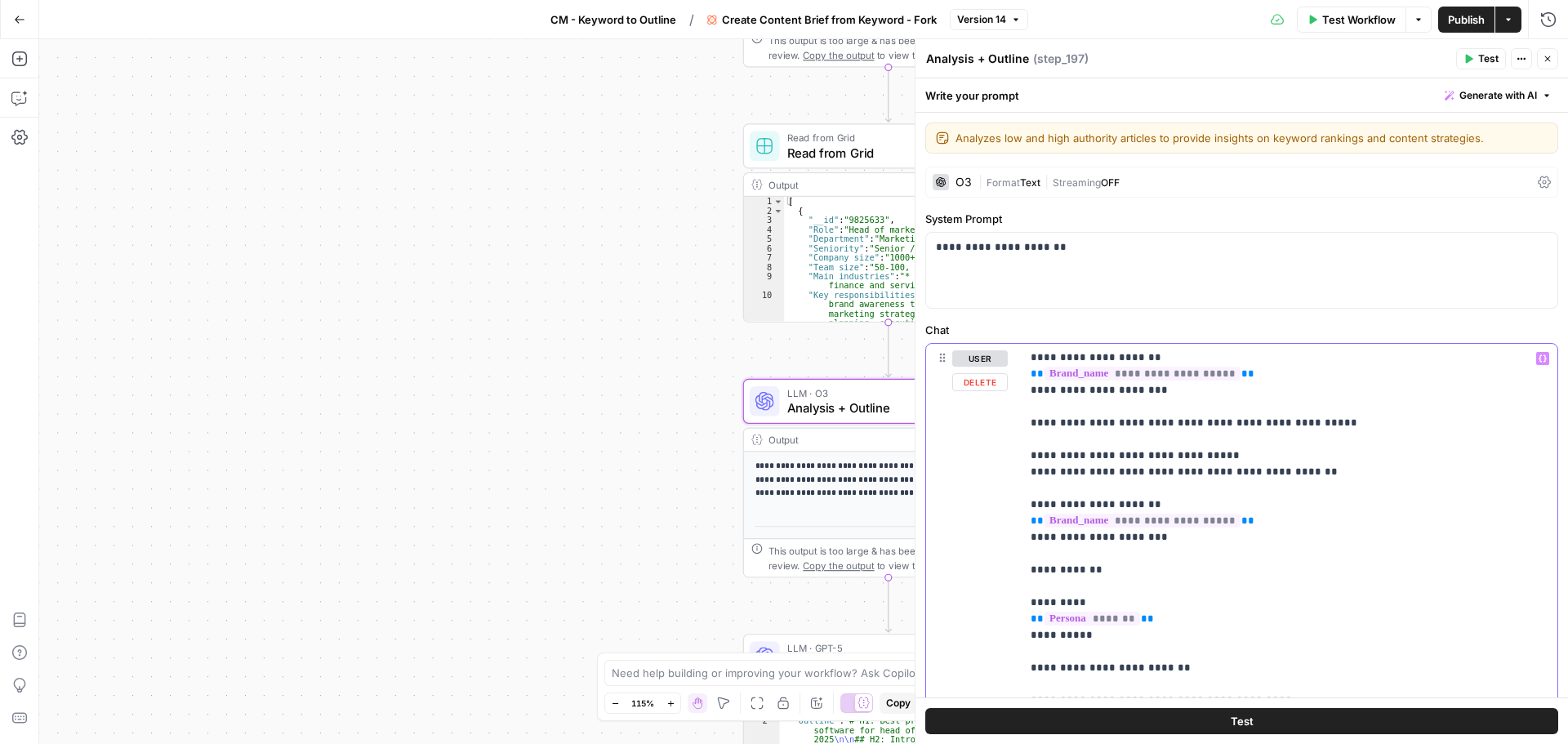
drag, startPoint x: 1070, startPoint y: 567, endPoint x: 1165, endPoint y: 567, distance: 95.0
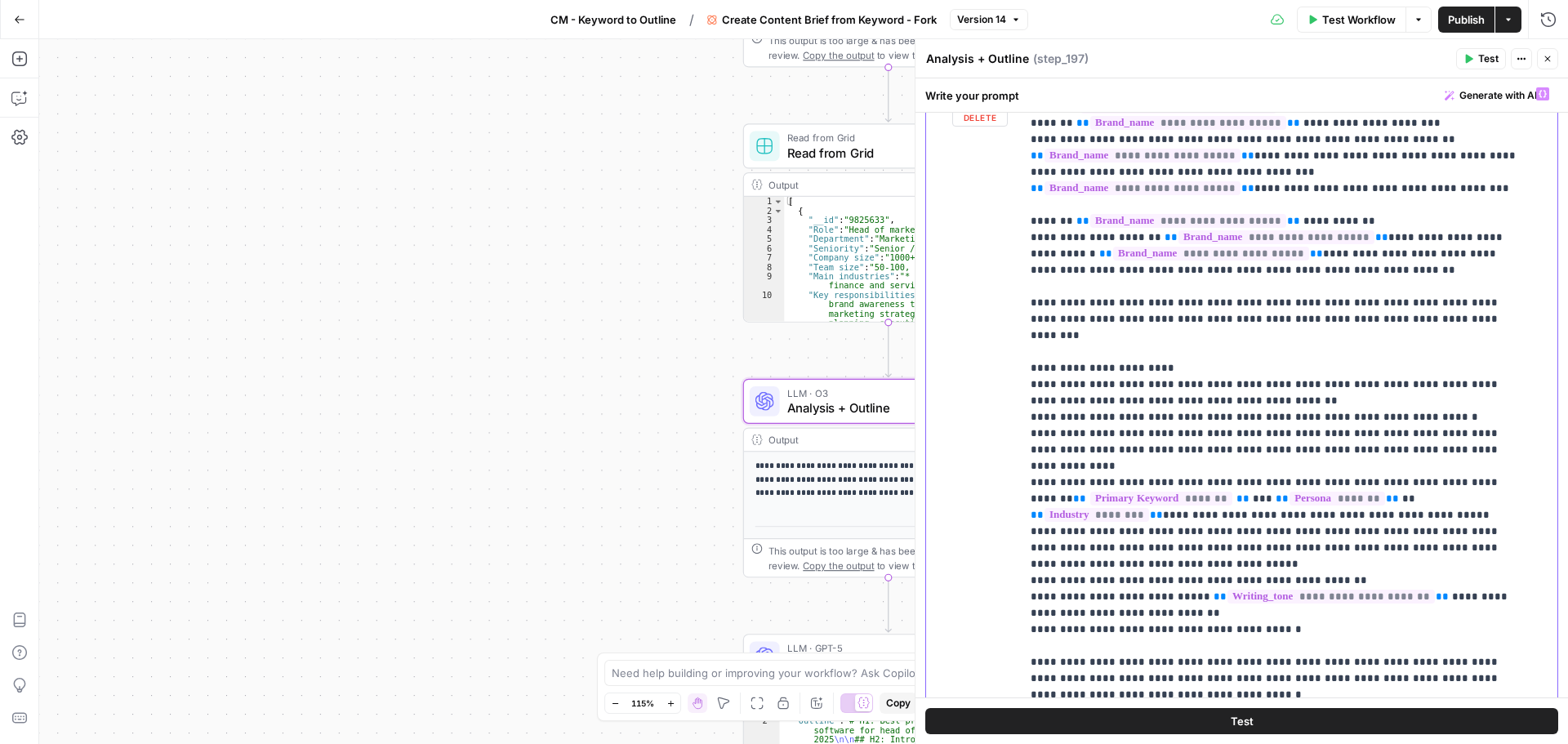
scroll to position [2904, 0]
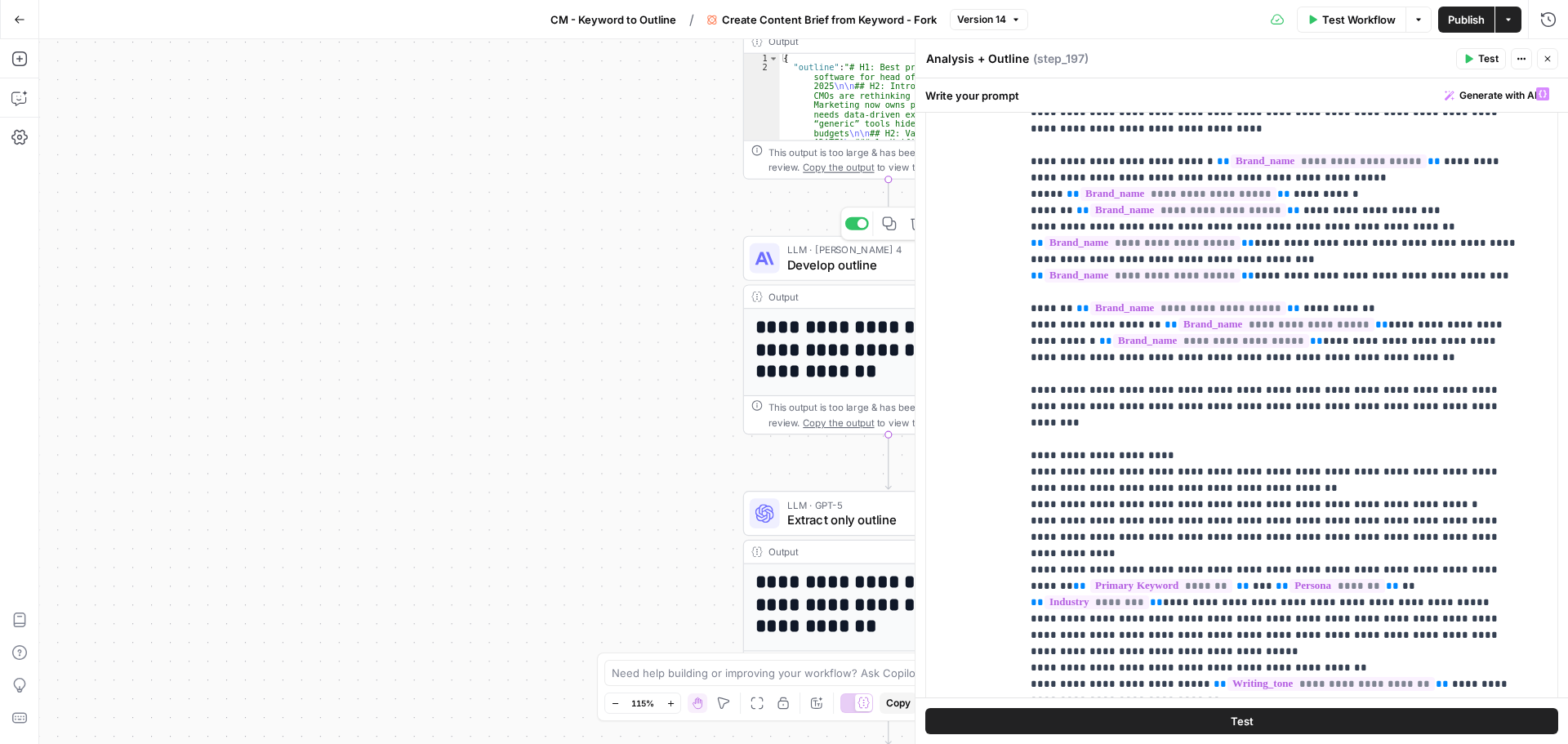
click at [819, 265] on span "Develop outline" at bounding box center [879, 264] width 185 height 19
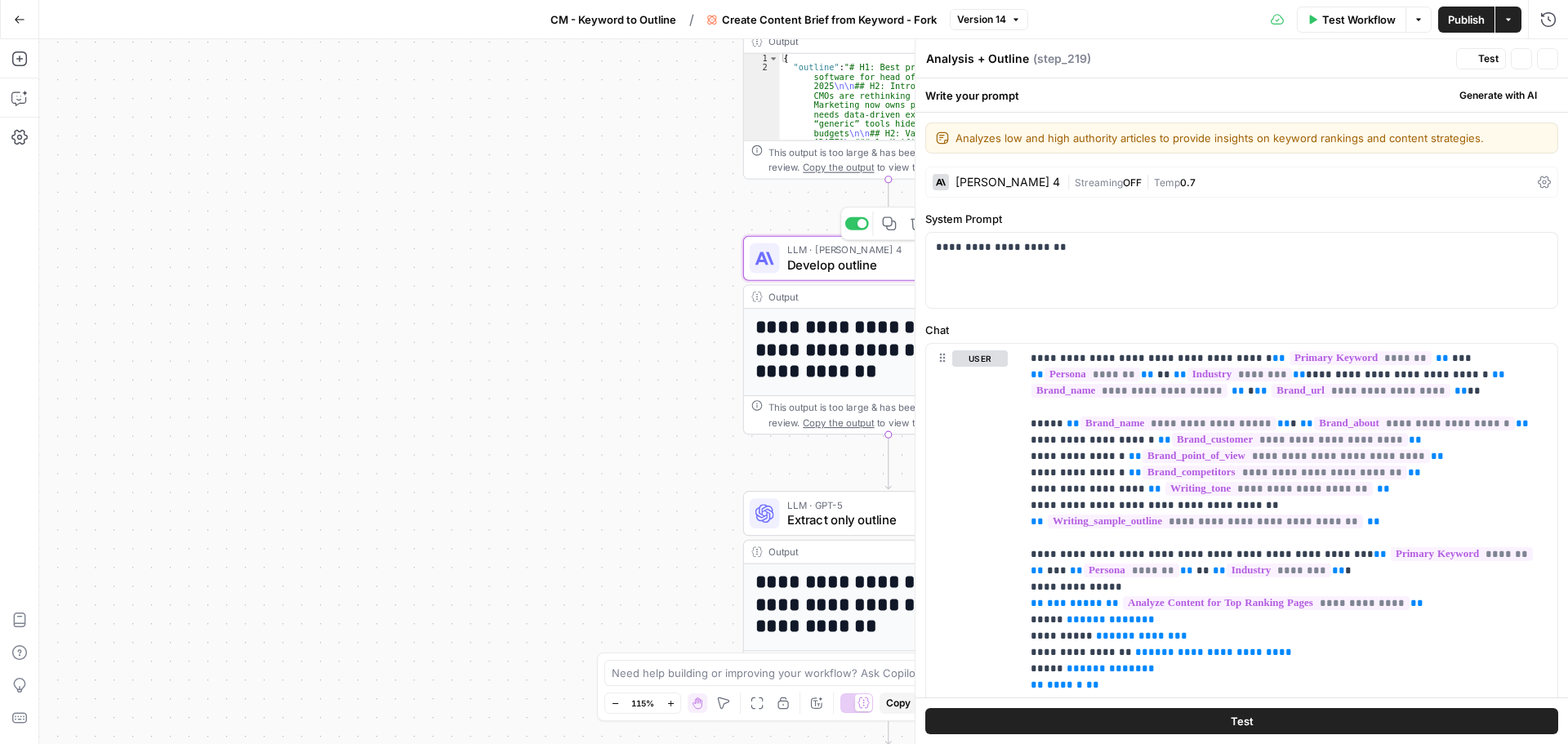
type textarea "Develop outline"
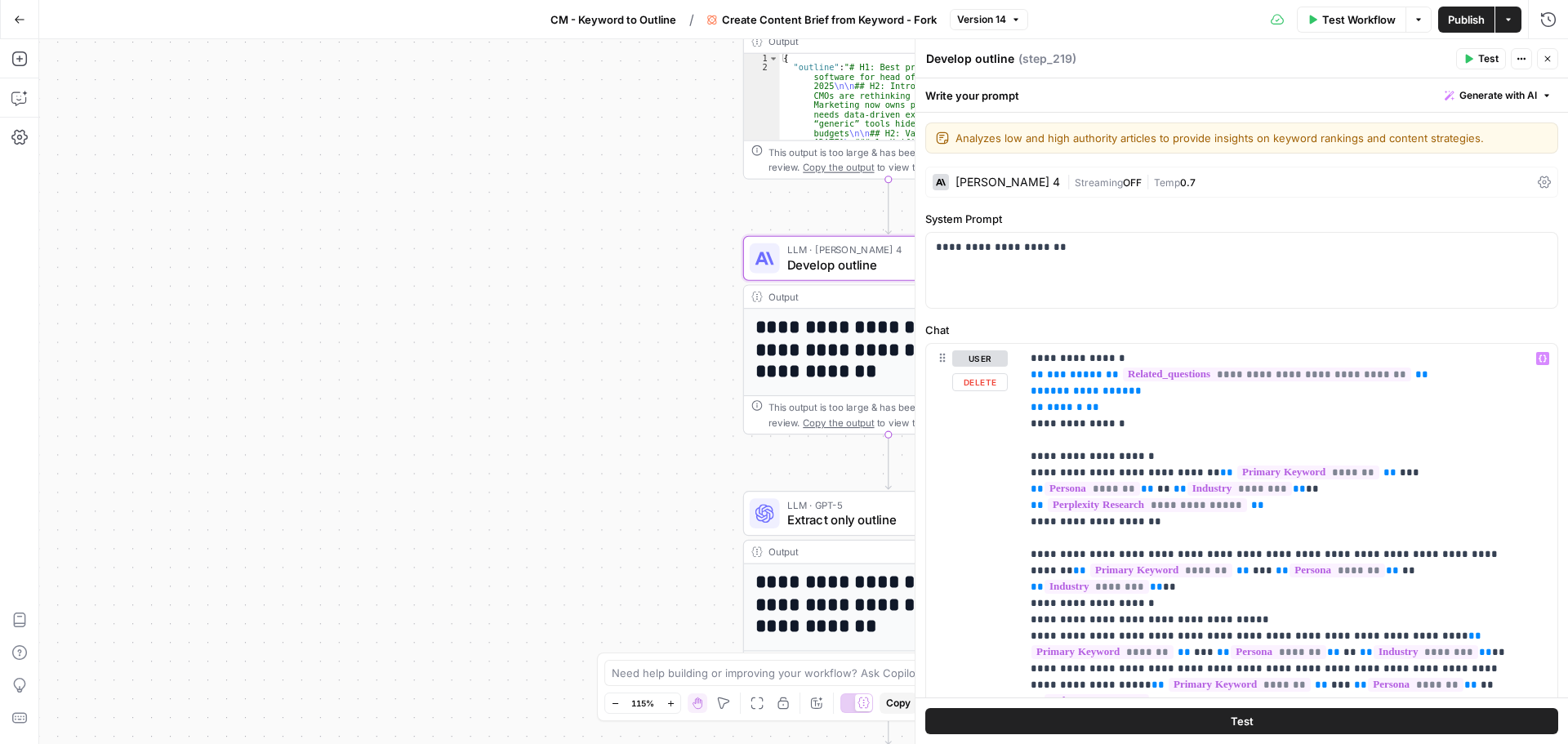
scroll to position [653, 0]
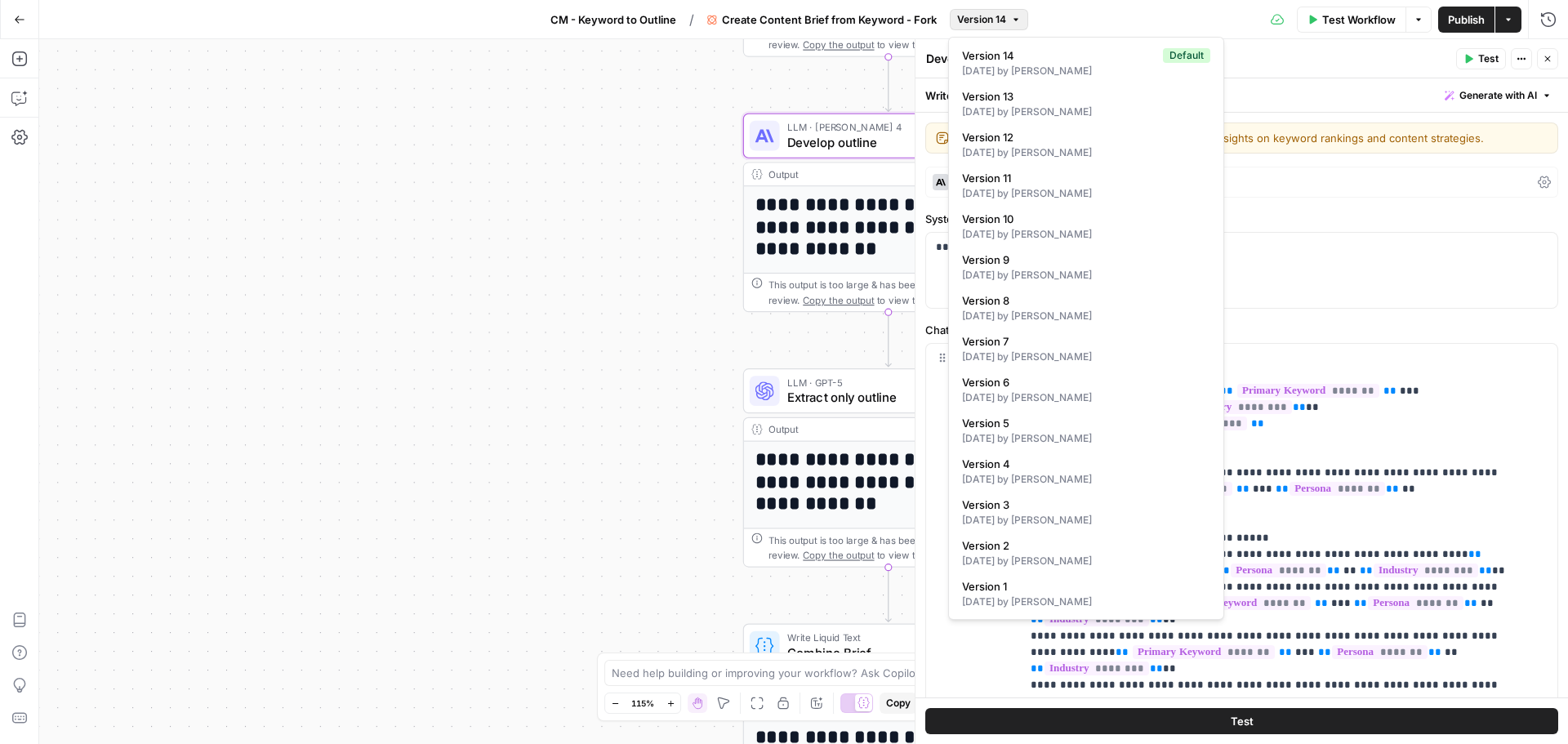
click at [982, 18] on span "Version 14" at bounding box center [981, 19] width 49 height 15
click at [691, 265] on div "Workflow Set Inputs Inputs Google Search Perform Google Search Step 51 Output E…" at bounding box center [804, 391] width 1529 height 705
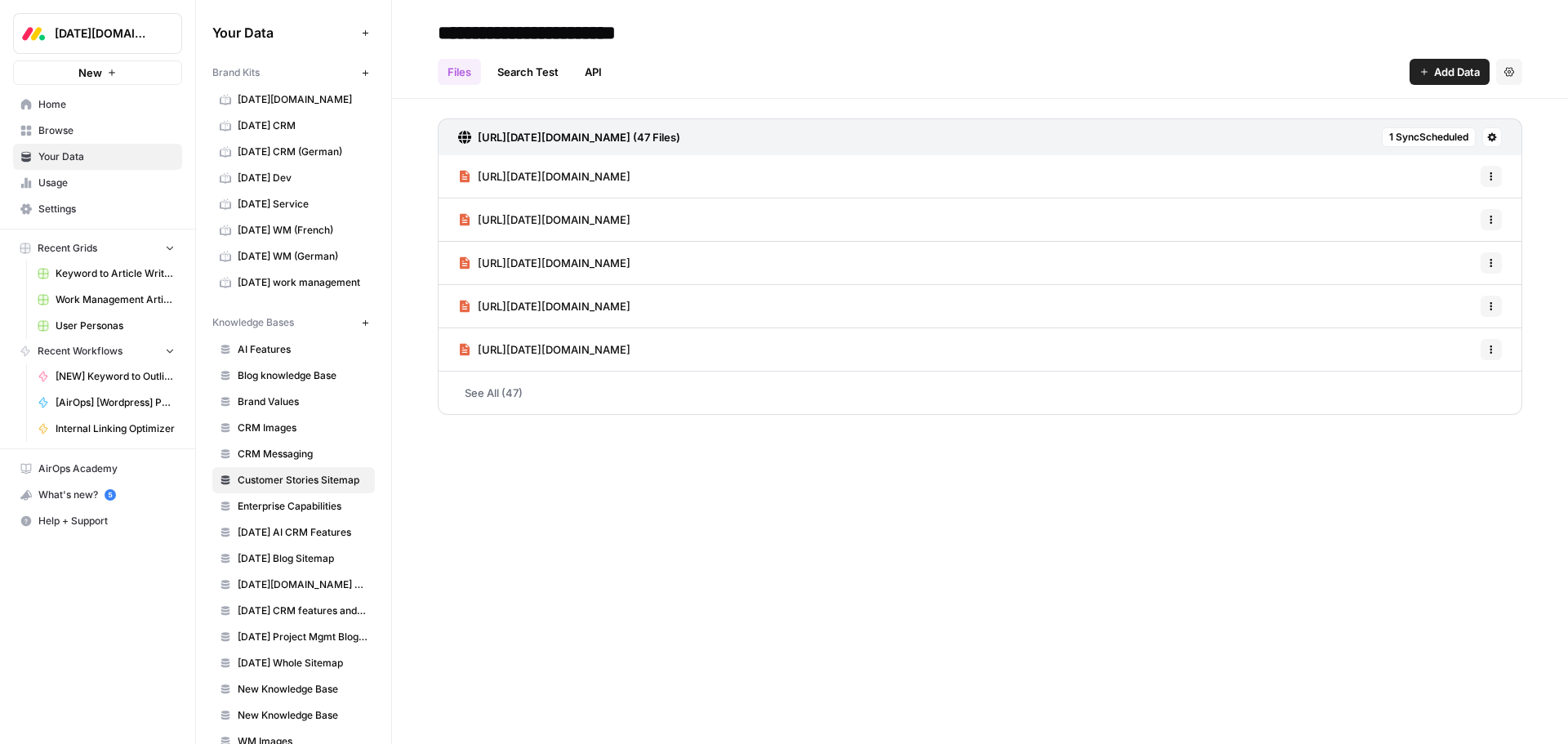
click at [81, 135] on span "Browse" at bounding box center [107, 130] width 137 height 15
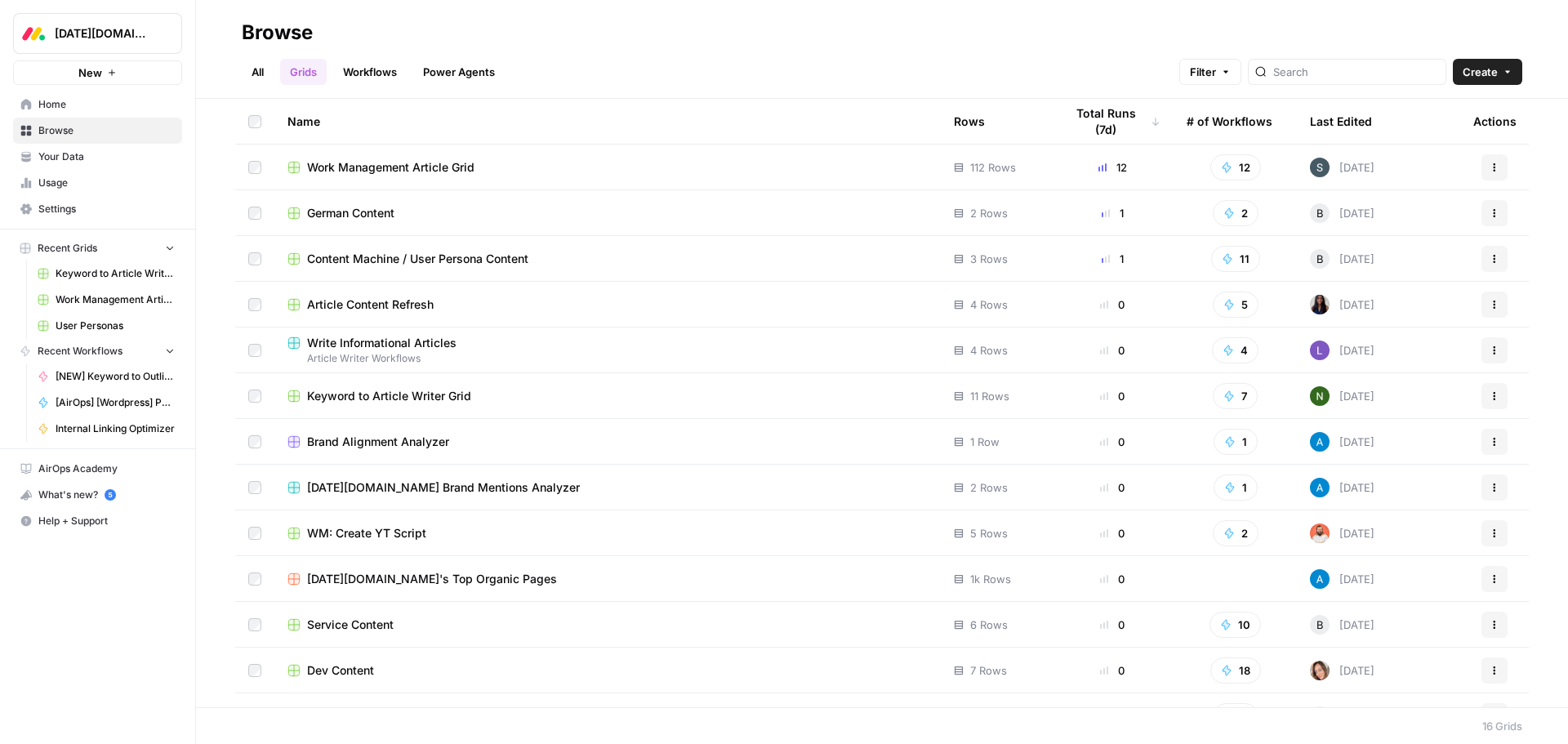
click at [377, 253] on span "Content Machine / User Persona Content" at bounding box center [418, 259] width 222 height 16
